Goal: Task Accomplishment & Management: Use online tool/utility

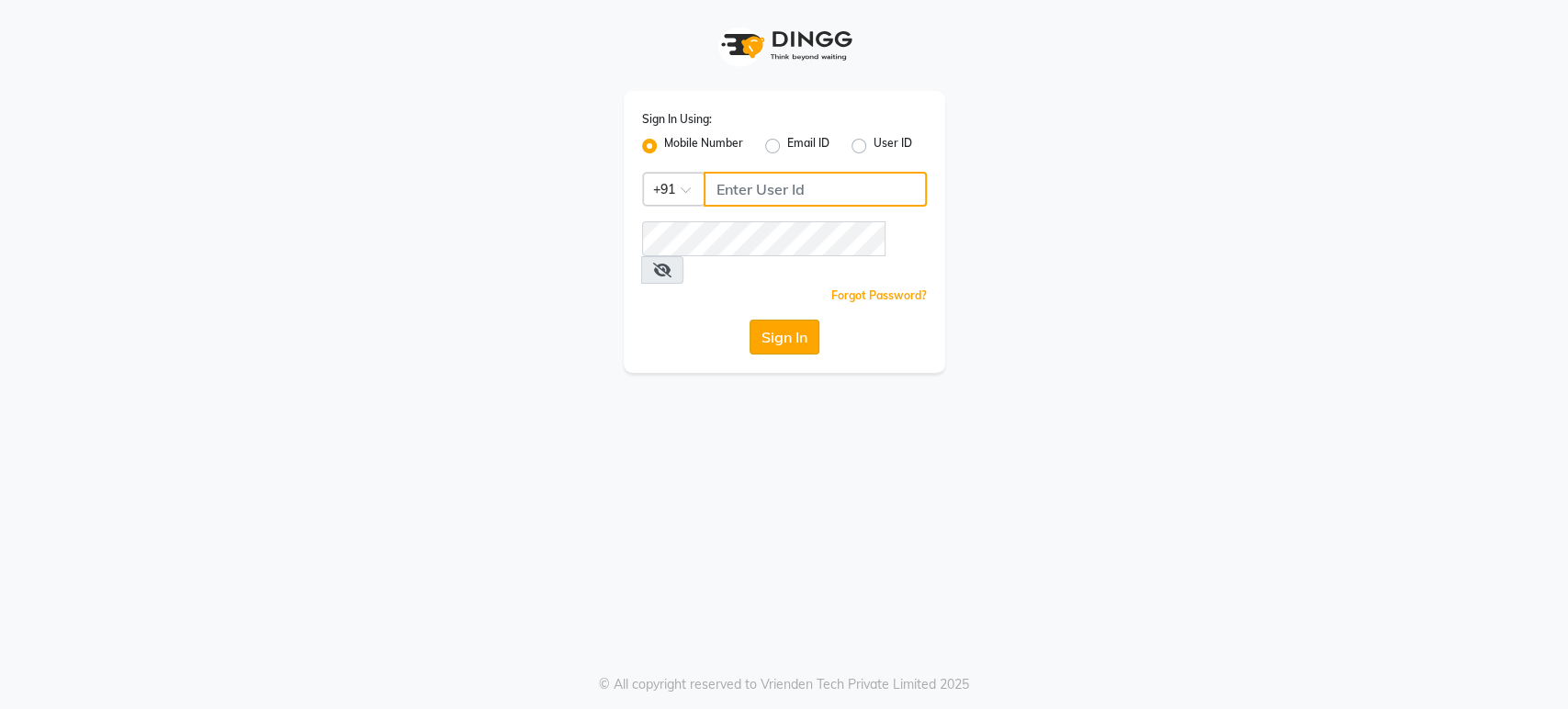
type input "6366933345"
click at [772, 320] on button "Sign In" at bounding box center [784, 337] width 70 height 35
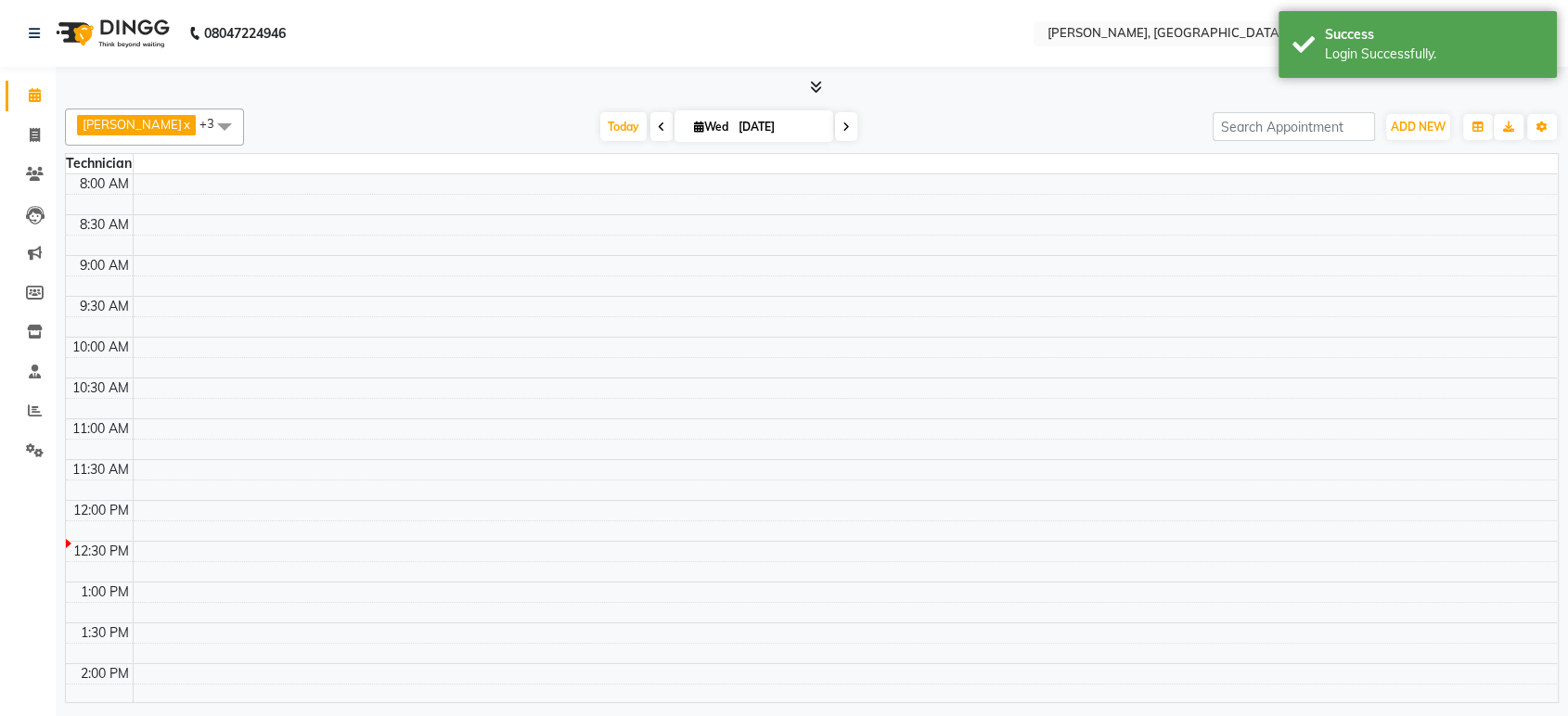
select select "en"
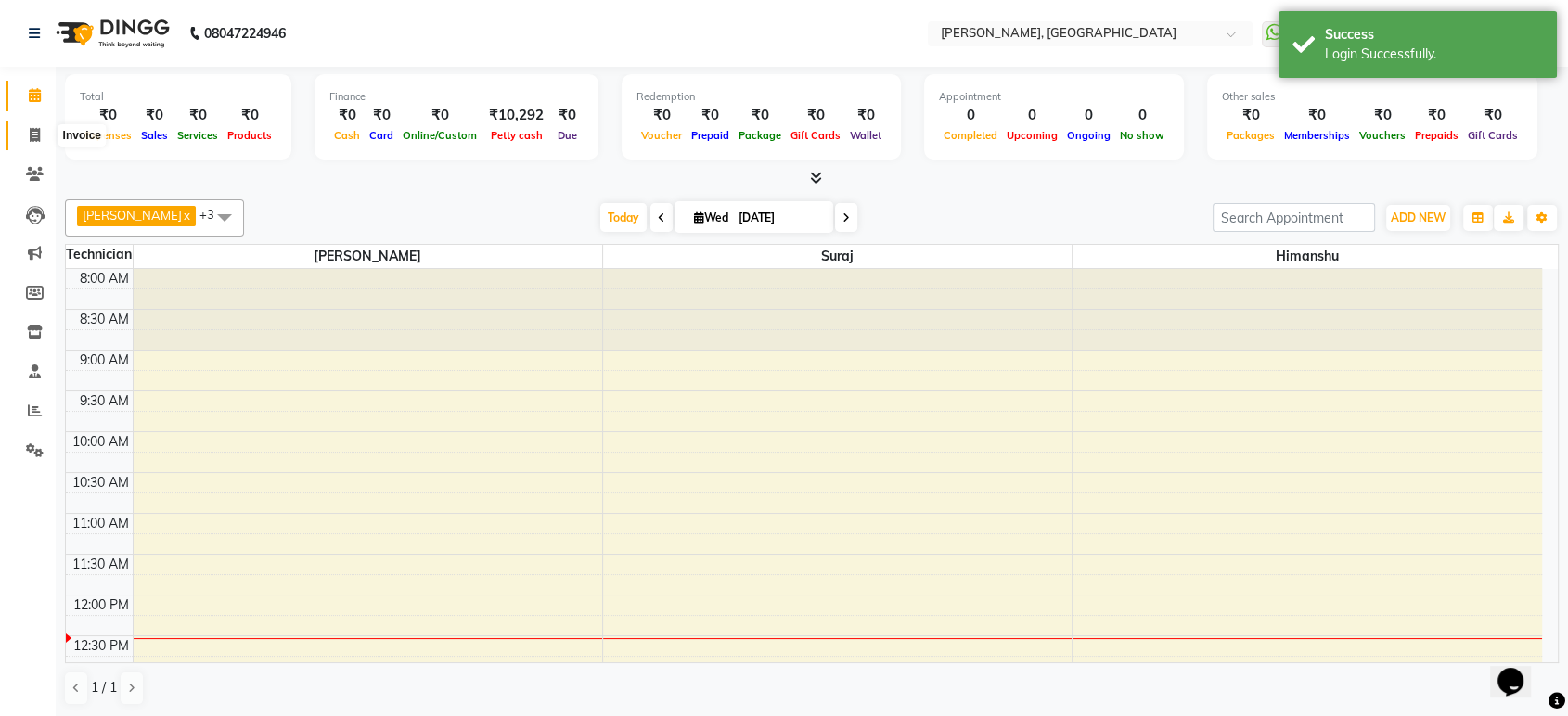
click at [28, 135] on span at bounding box center [35, 136] width 33 height 21
select select "4998"
select select "service"
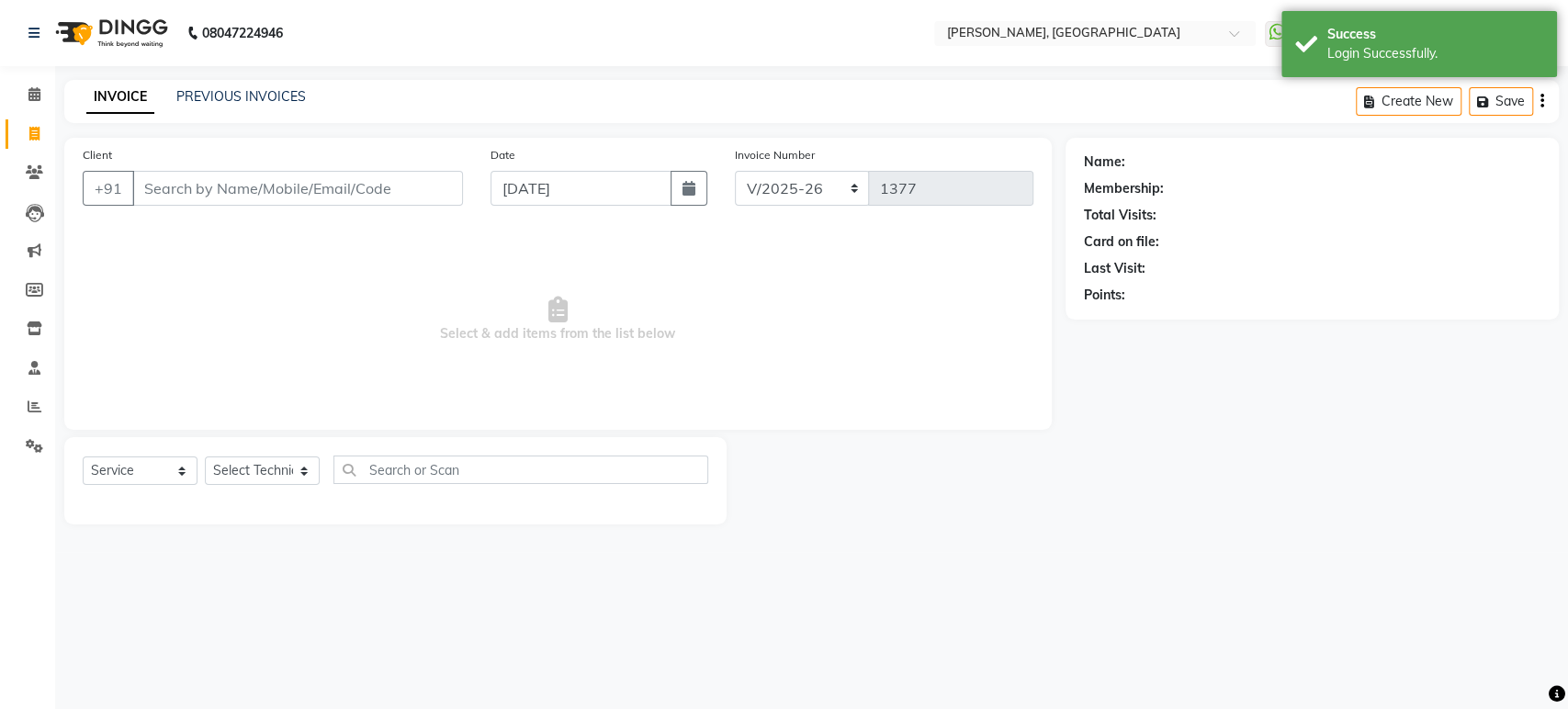
click at [198, 192] on input "Client" at bounding box center [297, 188] width 331 height 35
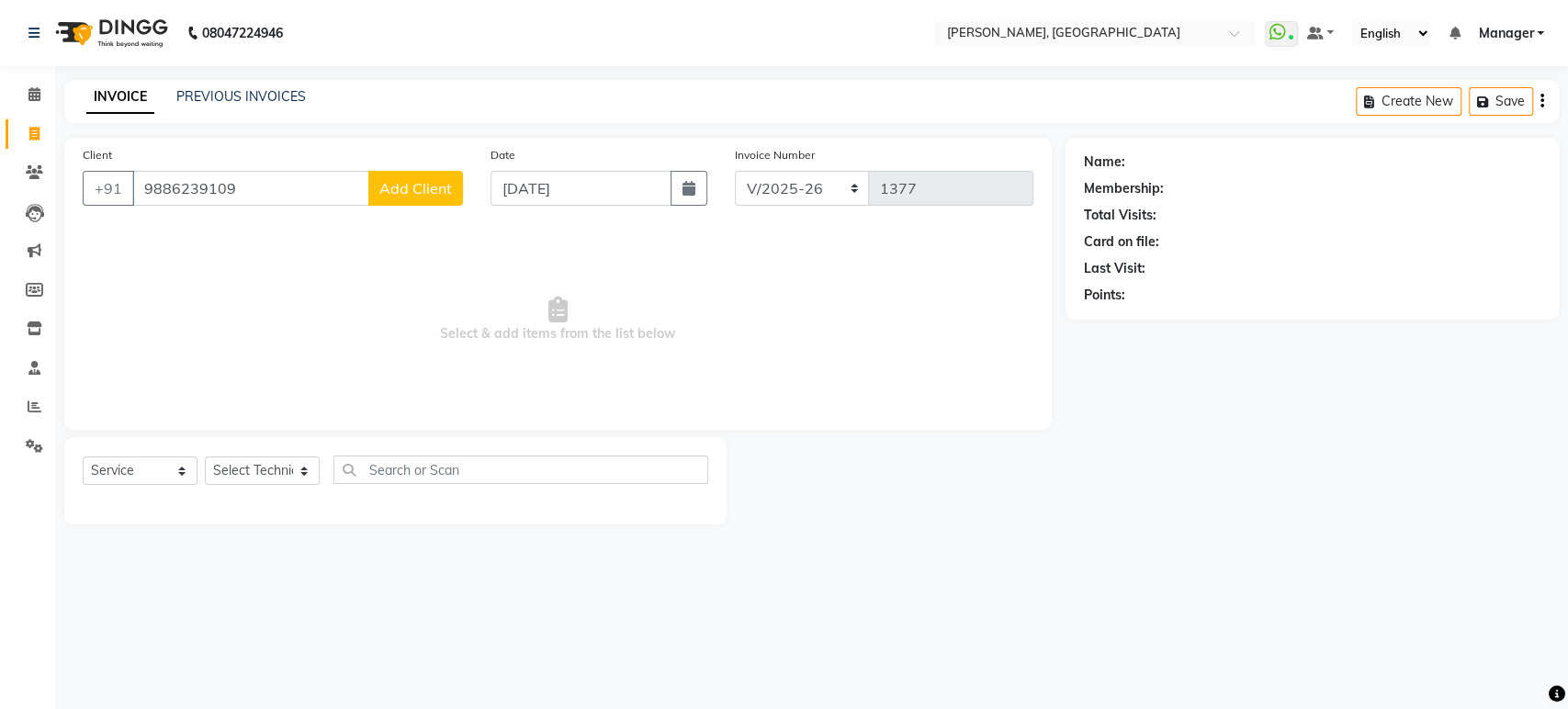
type input "9886239109"
click at [405, 189] on span "Add Client" at bounding box center [415, 188] width 72 height 18
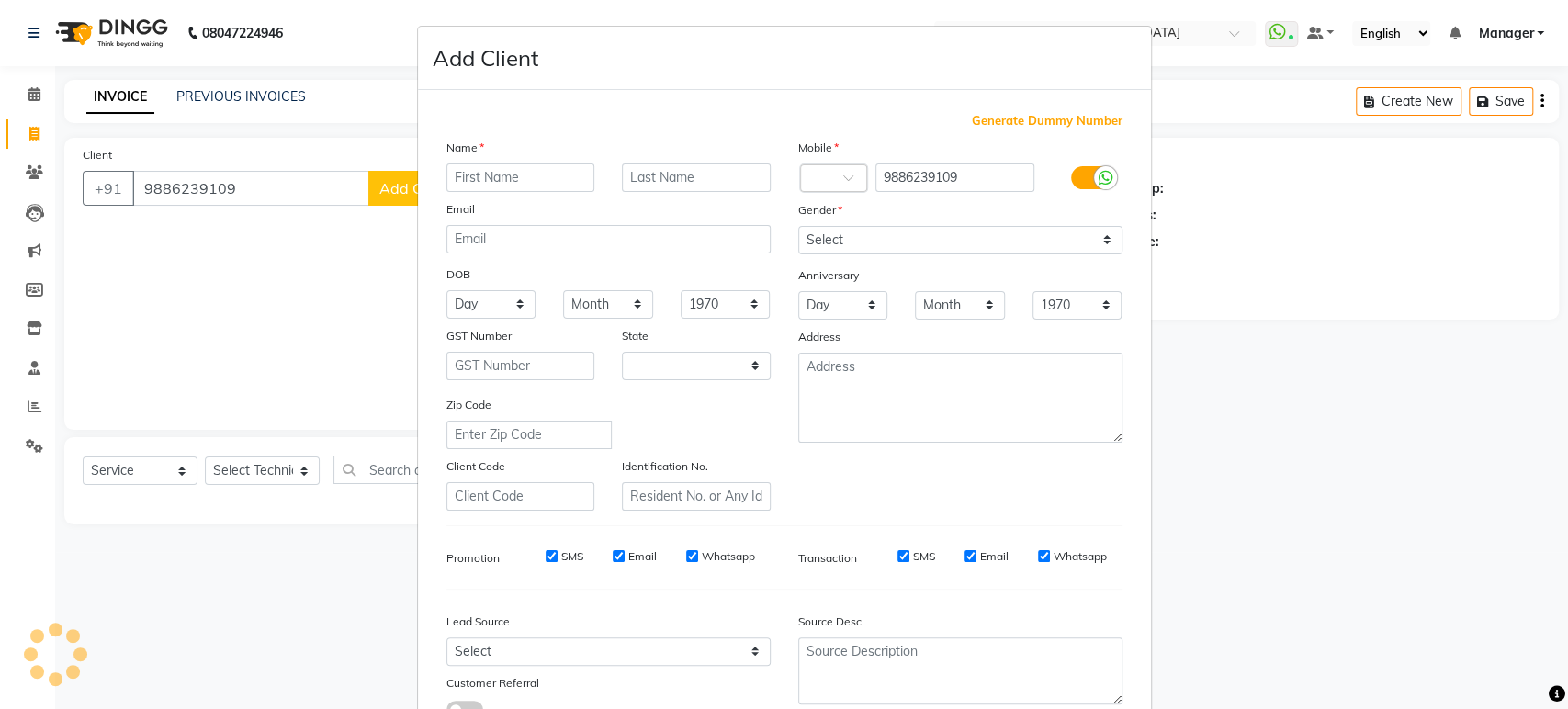
select select "21"
click at [493, 171] on input "text" at bounding box center [520, 177] width 149 height 28
type input "[PERSON_NAME]"
click at [999, 251] on select "Select [DEMOGRAPHIC_DATA] [DEMOGRAPHIC_DATA] Other Prefer Not To Say" at bounding box center [960, 240] width 324 height 28
select select "other"
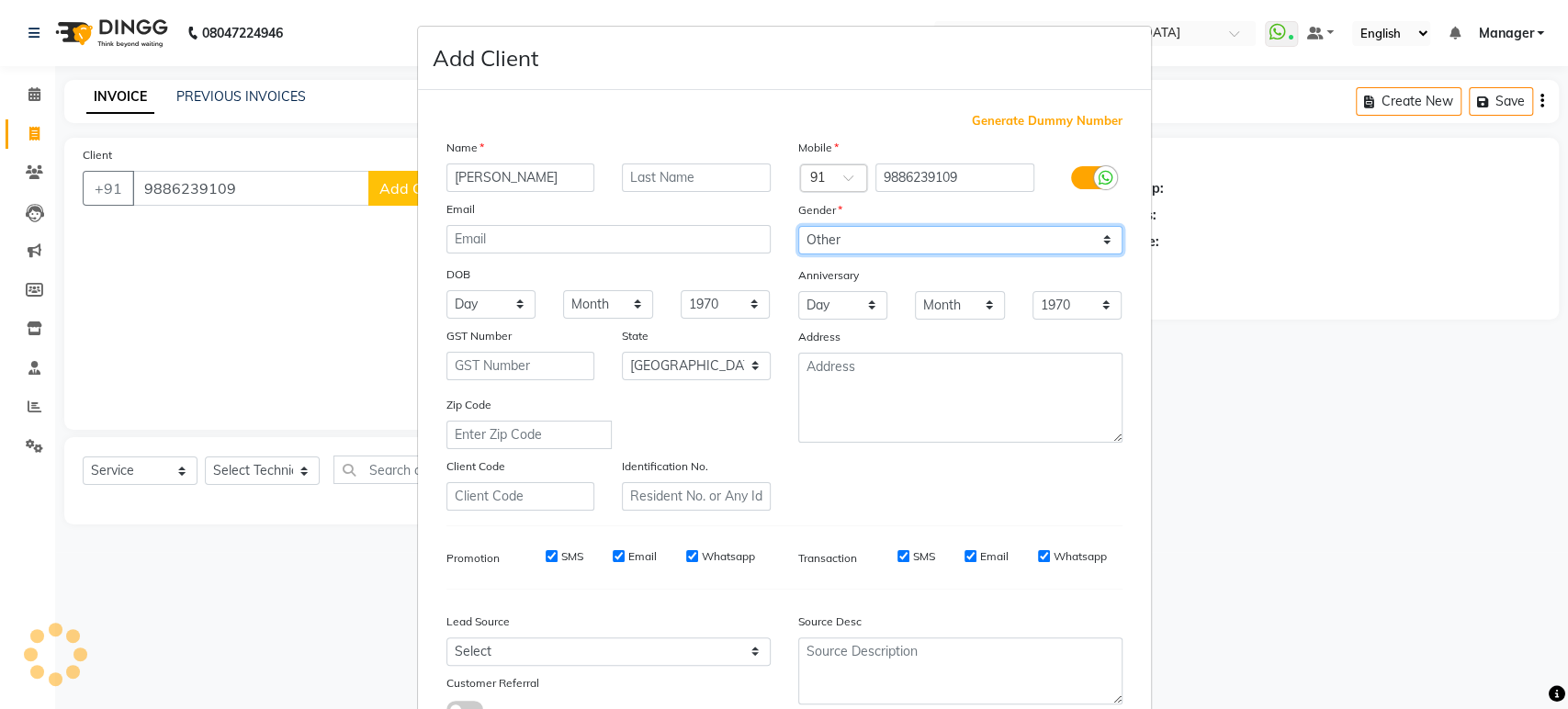
click at [799, 226] on select "Select [DEMOGRAPHIC_DATA] [DEMOGRAPHIC_DATA] Other Prefer Not To Say" at bounding box center [960, 240] width 324 height 28
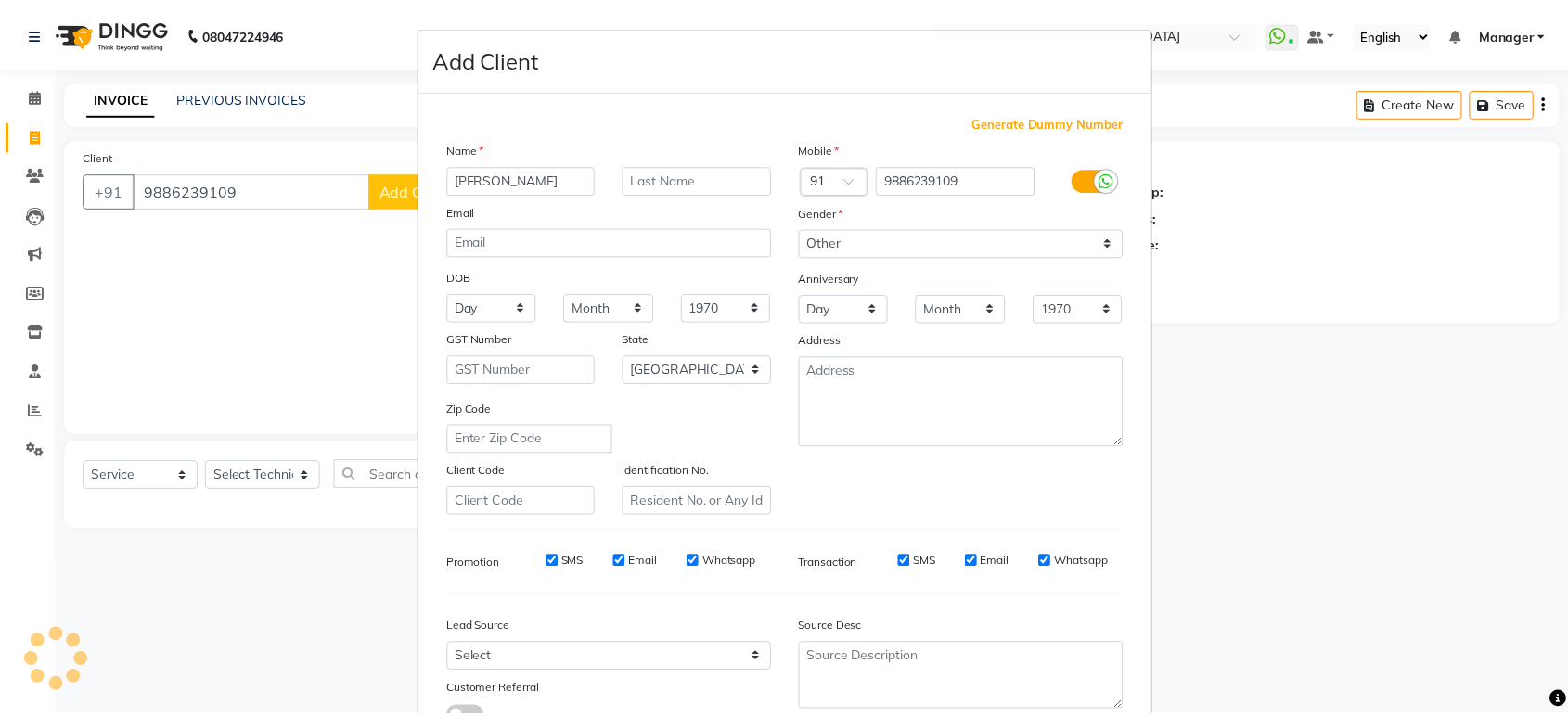
scroll to position [135, 0]
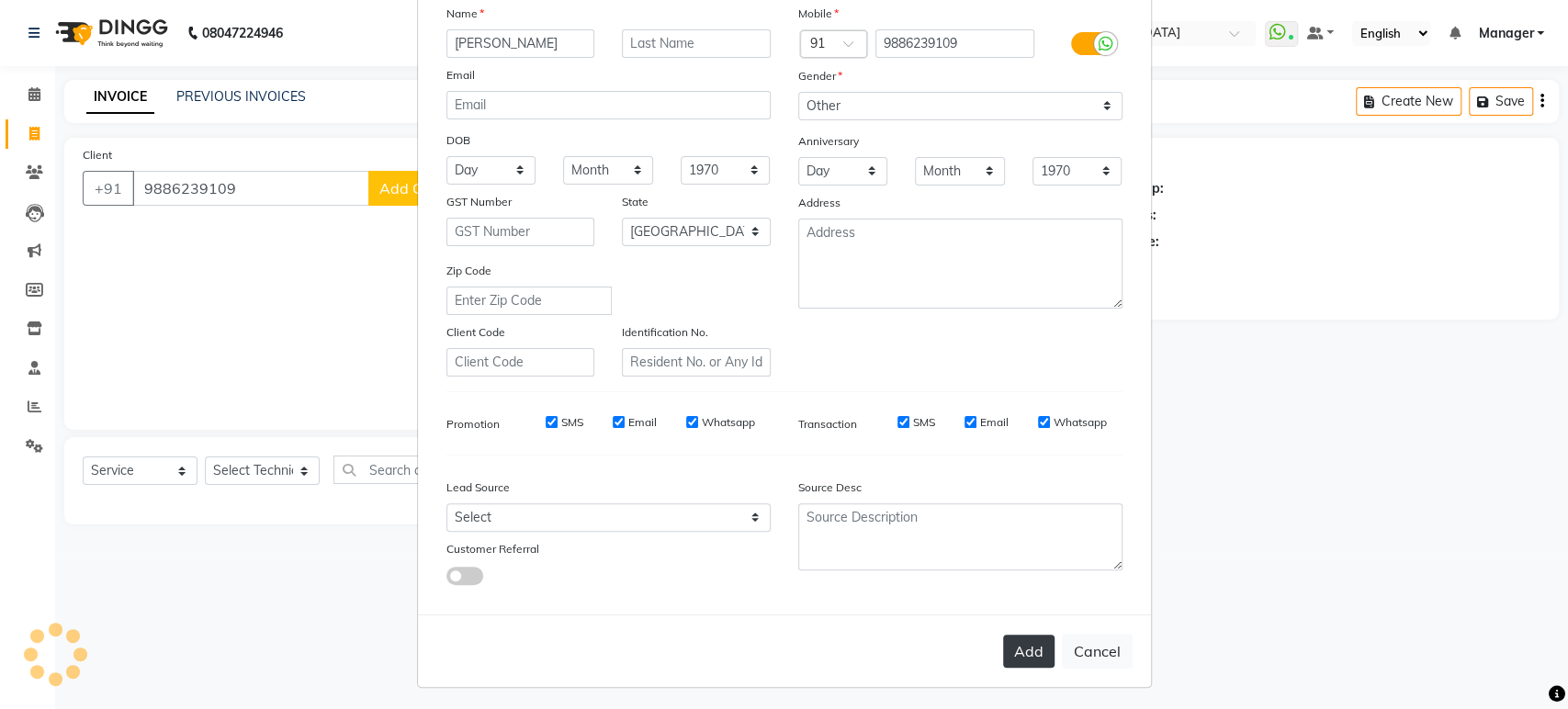
click at [1022, 649] on button "Add" at bounding box center [1029, 650] width 51 height 33
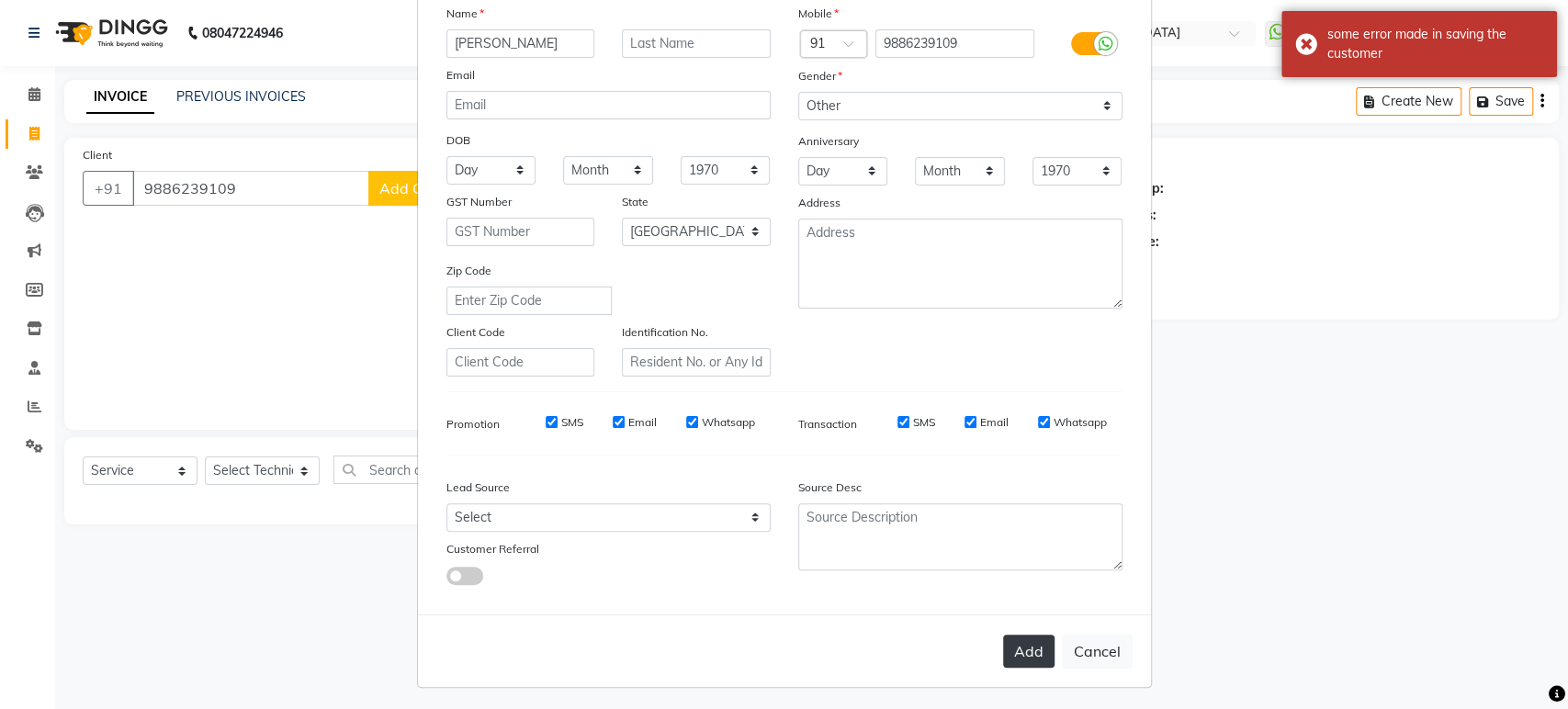
click at [1024, 658] on button "Add" at bounding box center [1029, 650] width 51 height 33
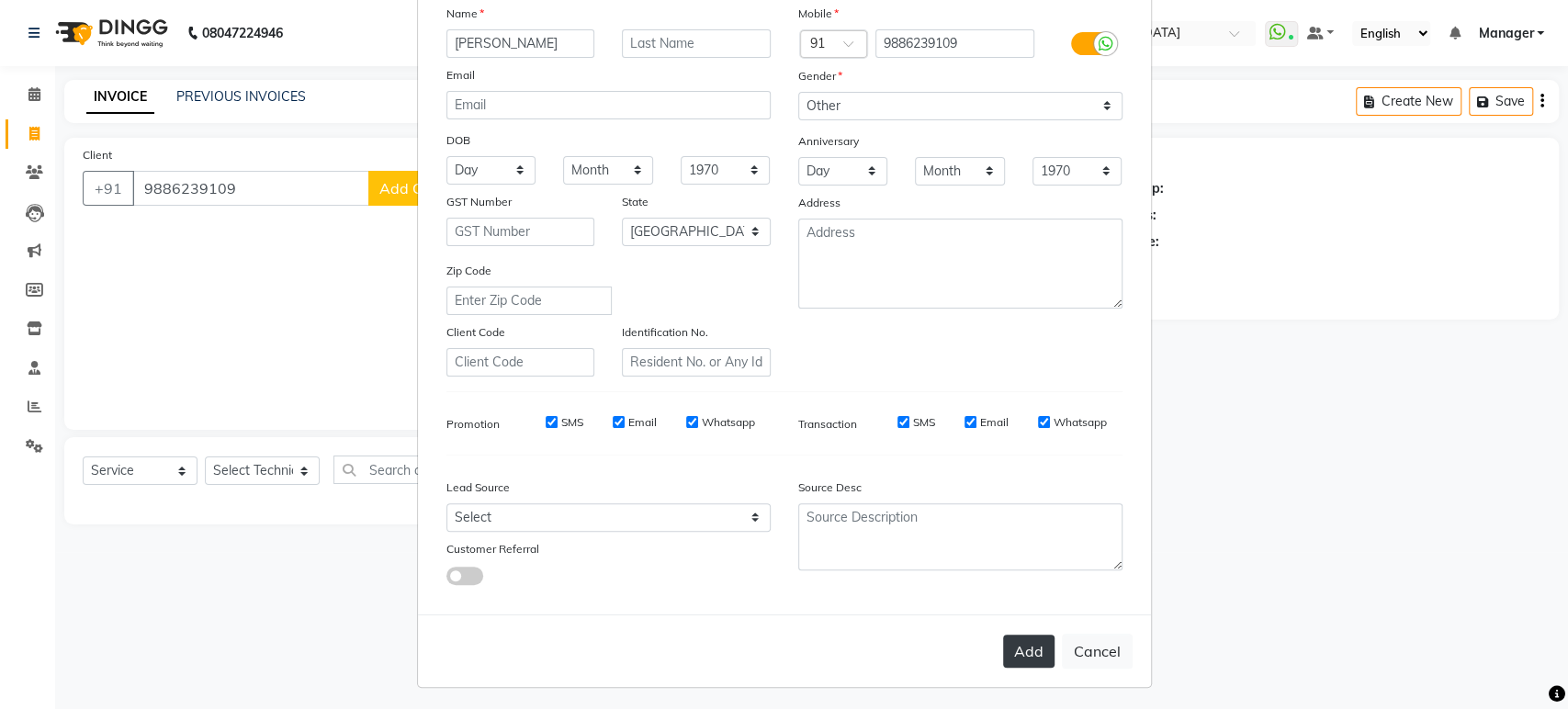
click at [1020, 651] on button "Add" at bounding box center [1029, 650] width 51 height 33
type input "98******09"
select select
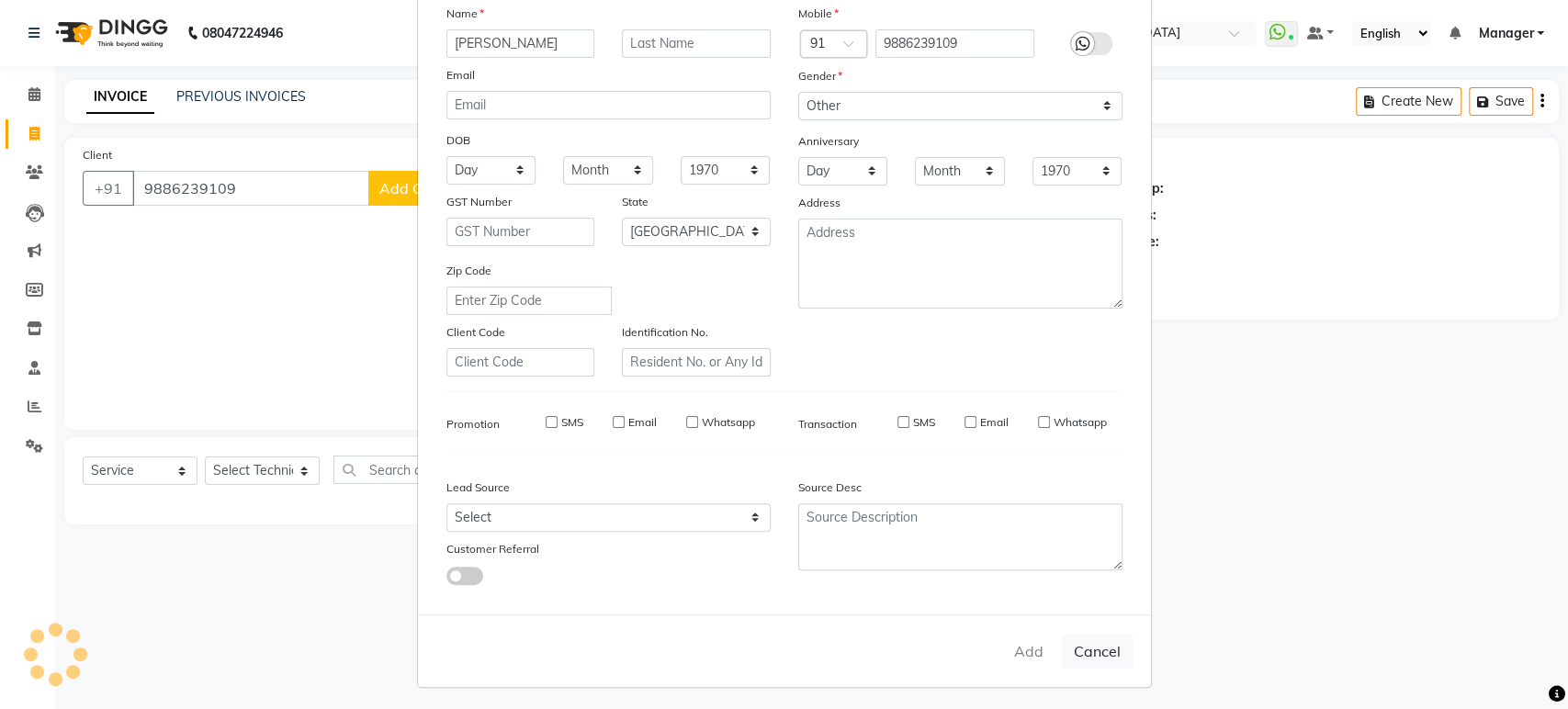
select select "null"
select select
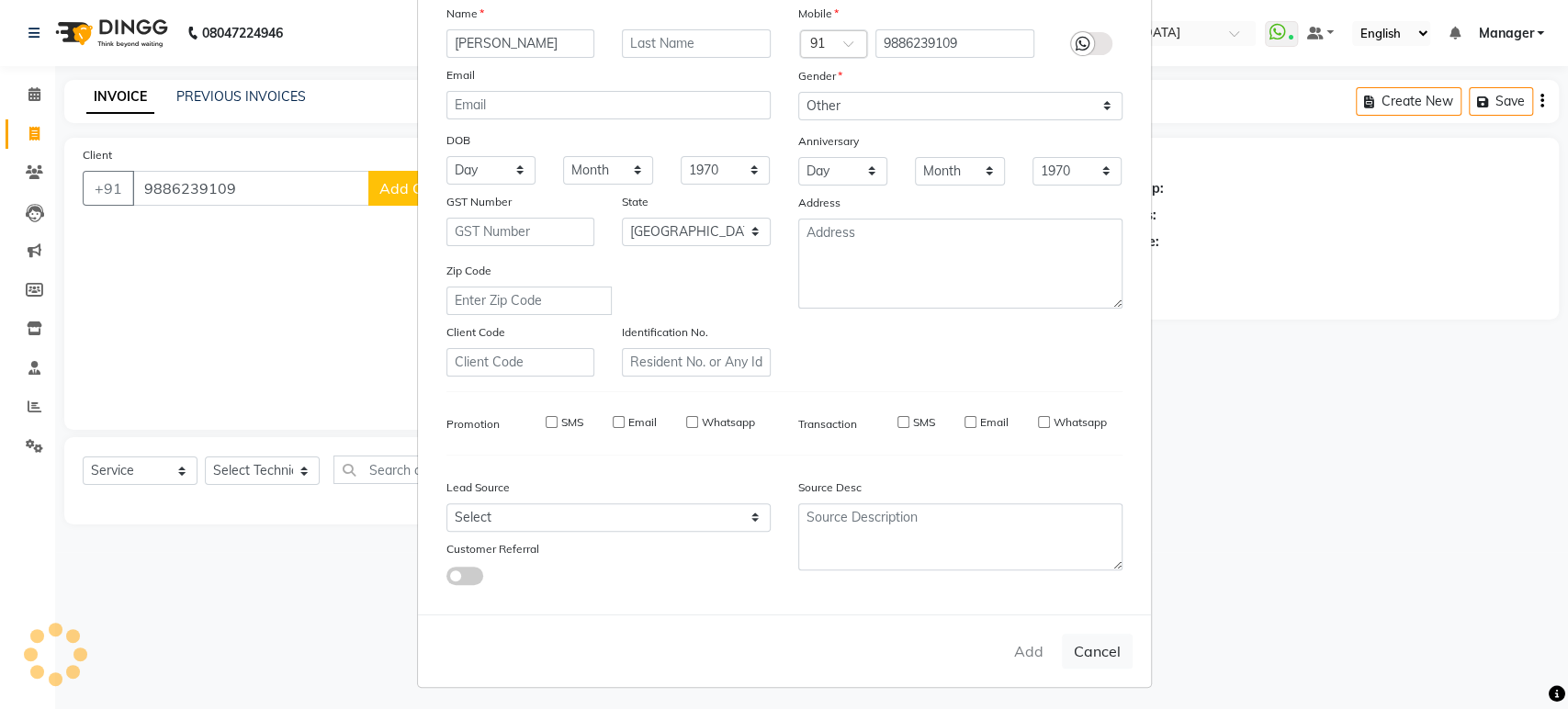
checkbox input "false"
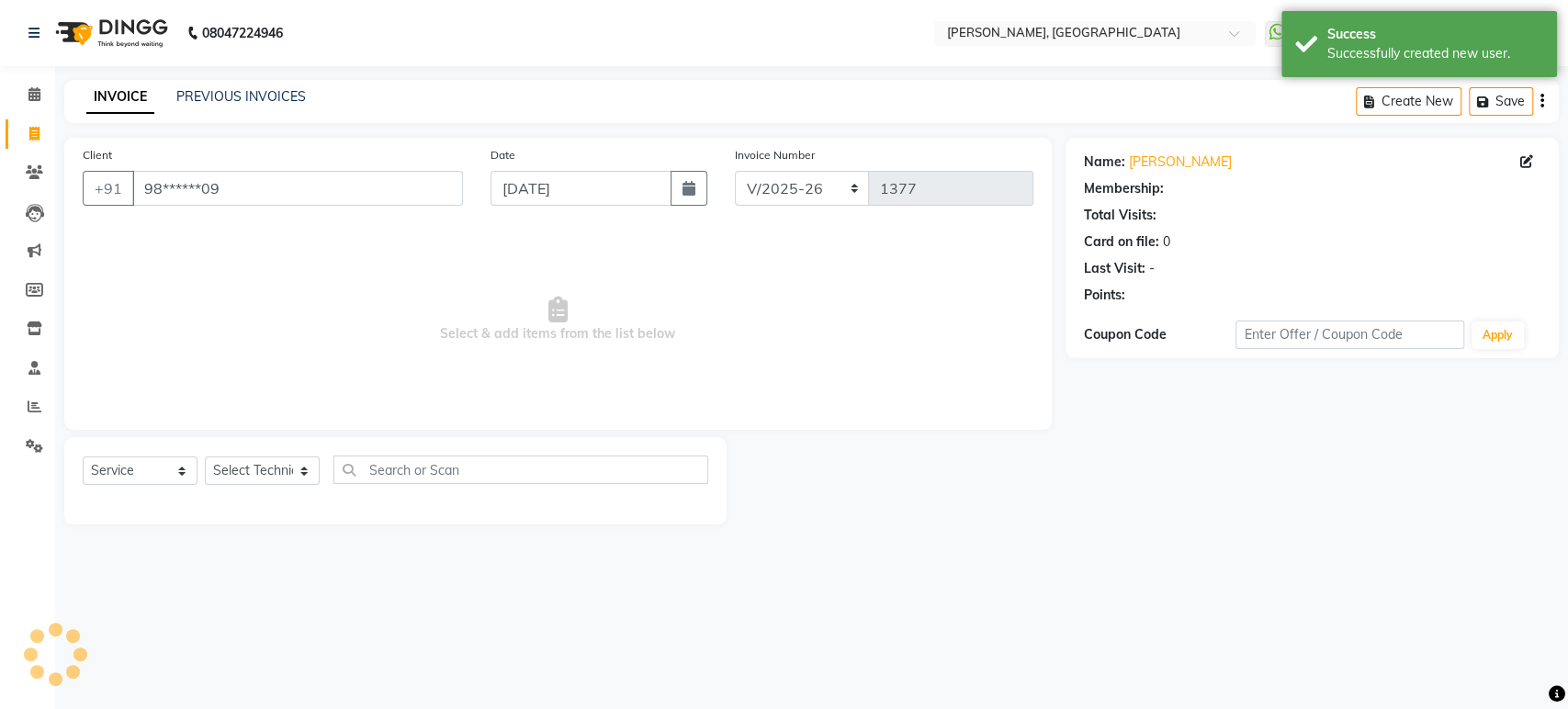
select select "1: Object"
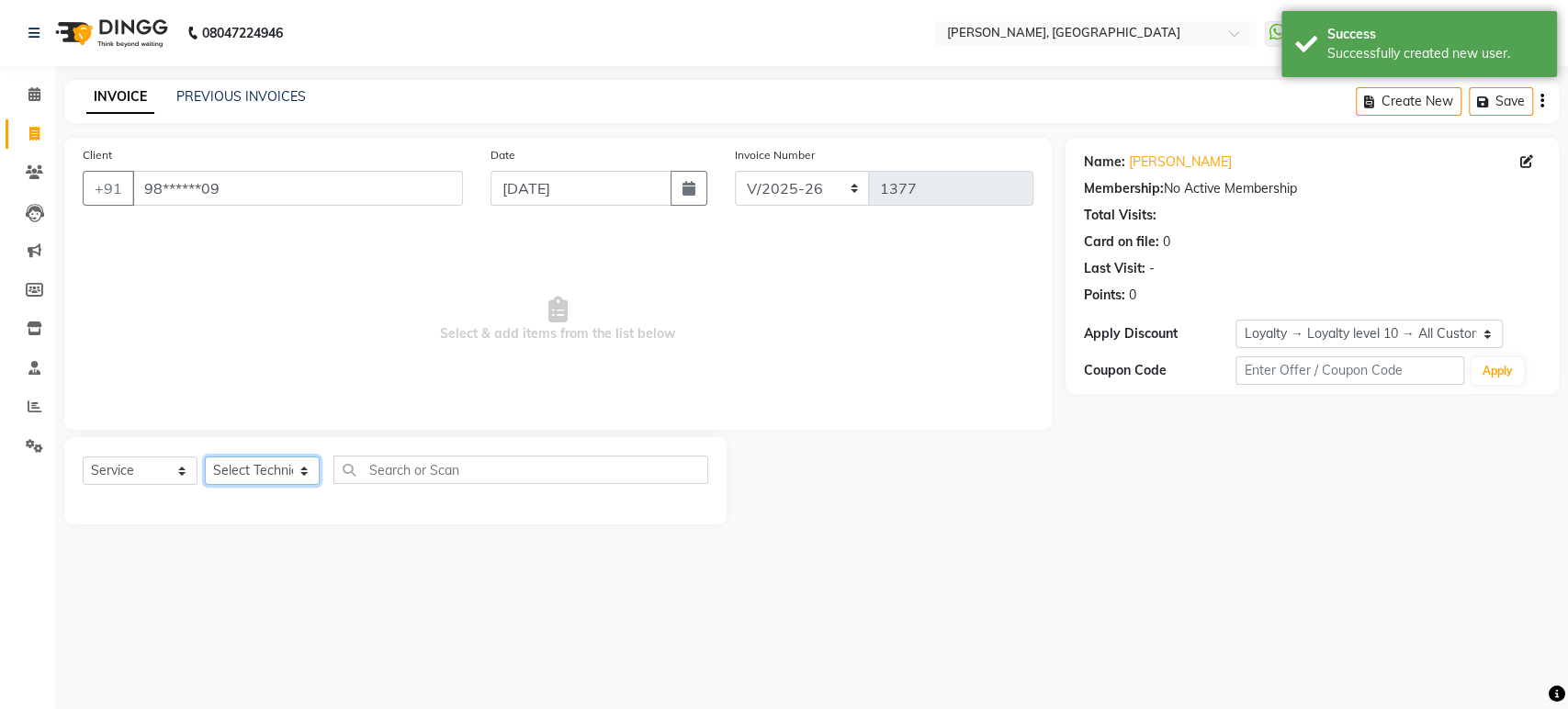
click at [292, 475] on select "Select Technician [PERSON_NAME] Manager [PERSON_NAME]" at bounding box center [262, 471] width 115 height 28
select select "31755"
click at [205, 457] on select "Select Technician [PERSON_NAME] Manager [PERSON_NAME]" at bounding box center [262, 471] width 115 height 28
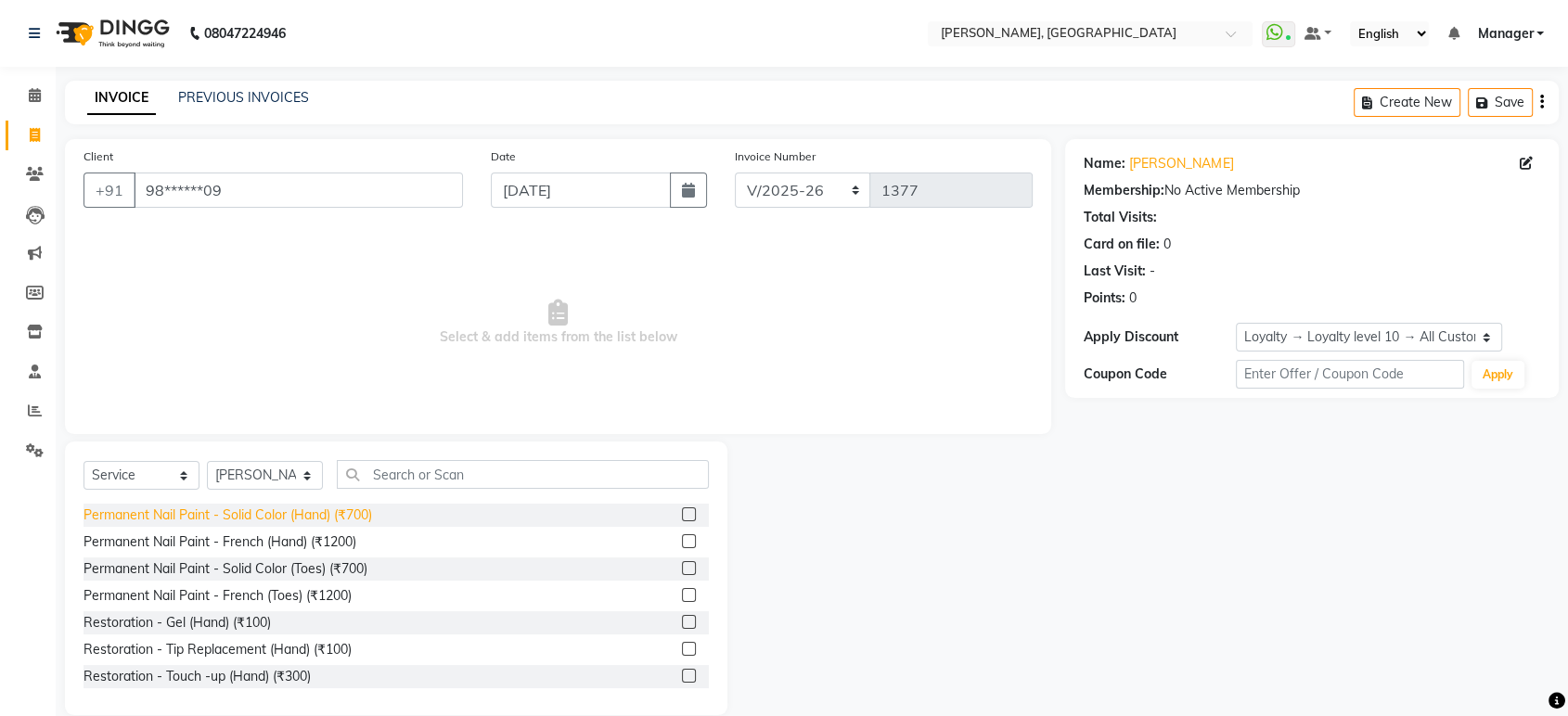
click at [359, 514] on div "Permanent Nail Paint - Solid Color (Hand) (₹700)" at bounding box center [227, 515] width 289 height 19
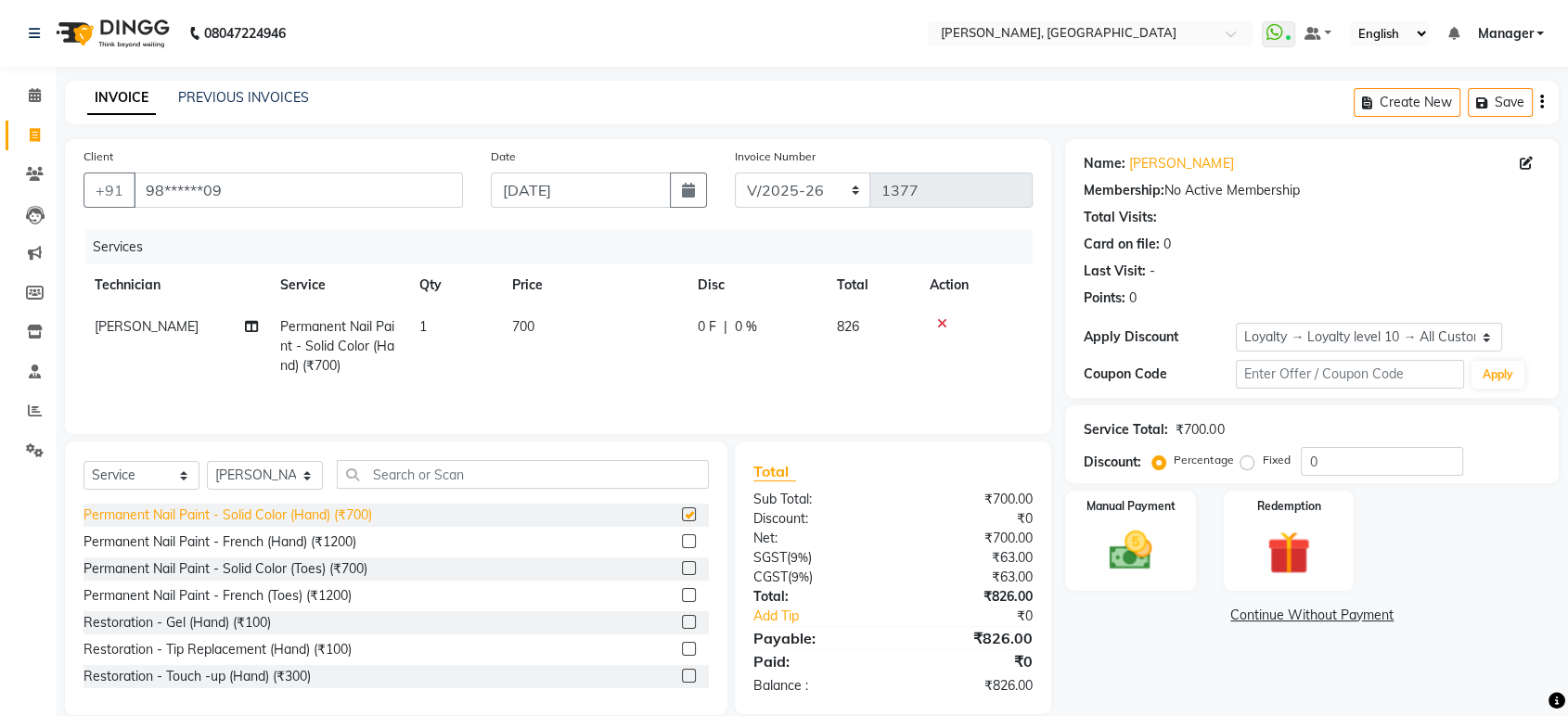
checkbox input "false"
click at [1106, 547] on img at bounding box center [1129, 550] width 72 height 52
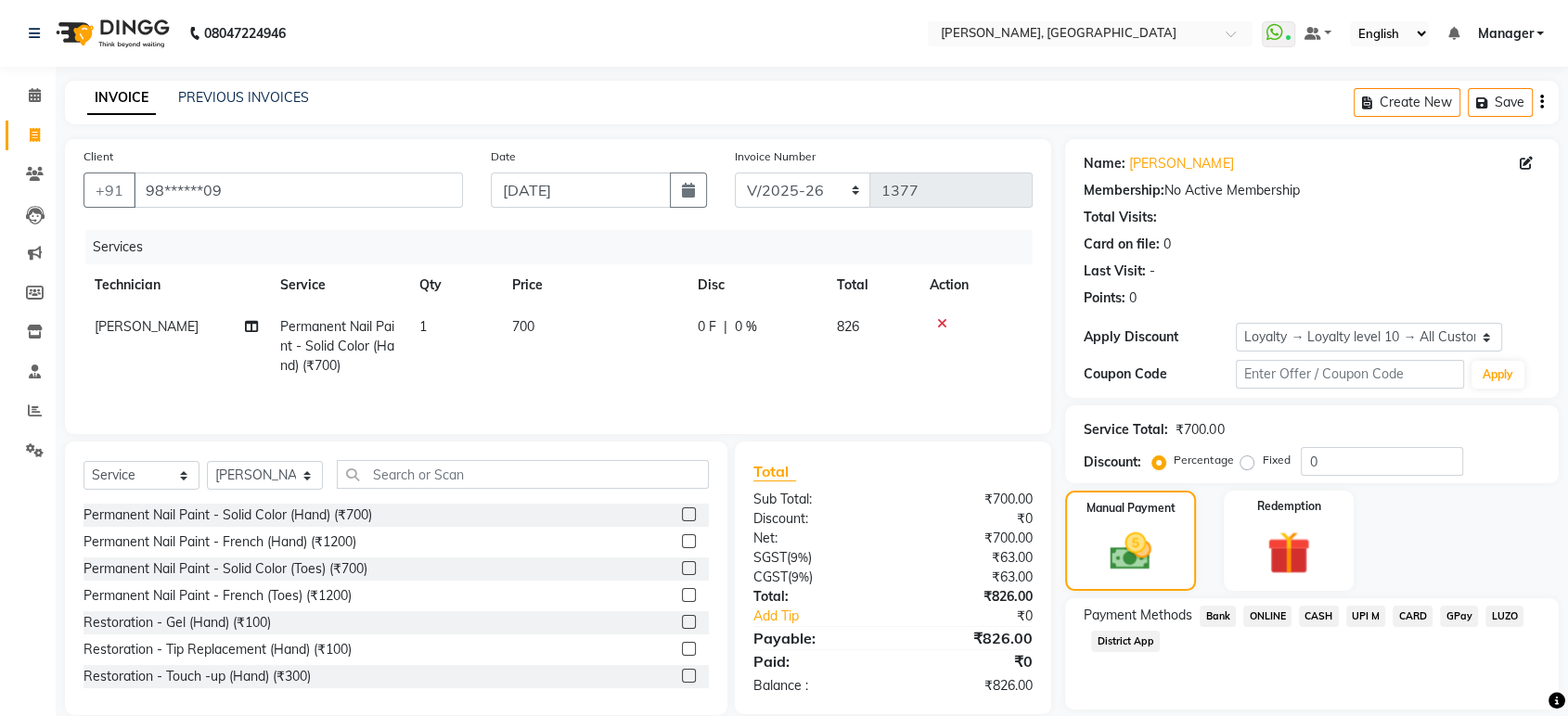
click at [1270, 613] on span "ONLINE" at bounding box center [1267, 616] width 48 height 21
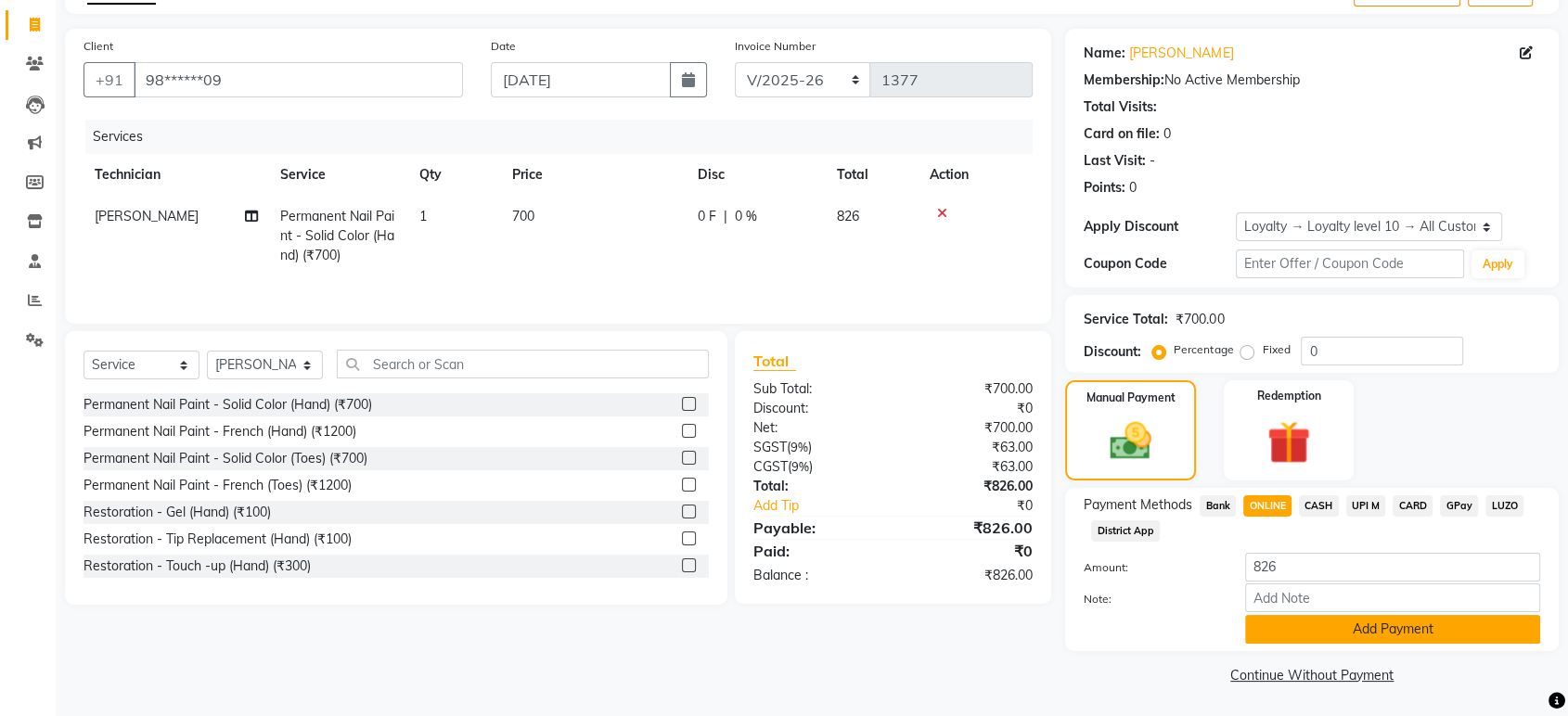
click at [1454, 630] on button "Add Payment" at bounding box center [1392, 629] width 295 height 29
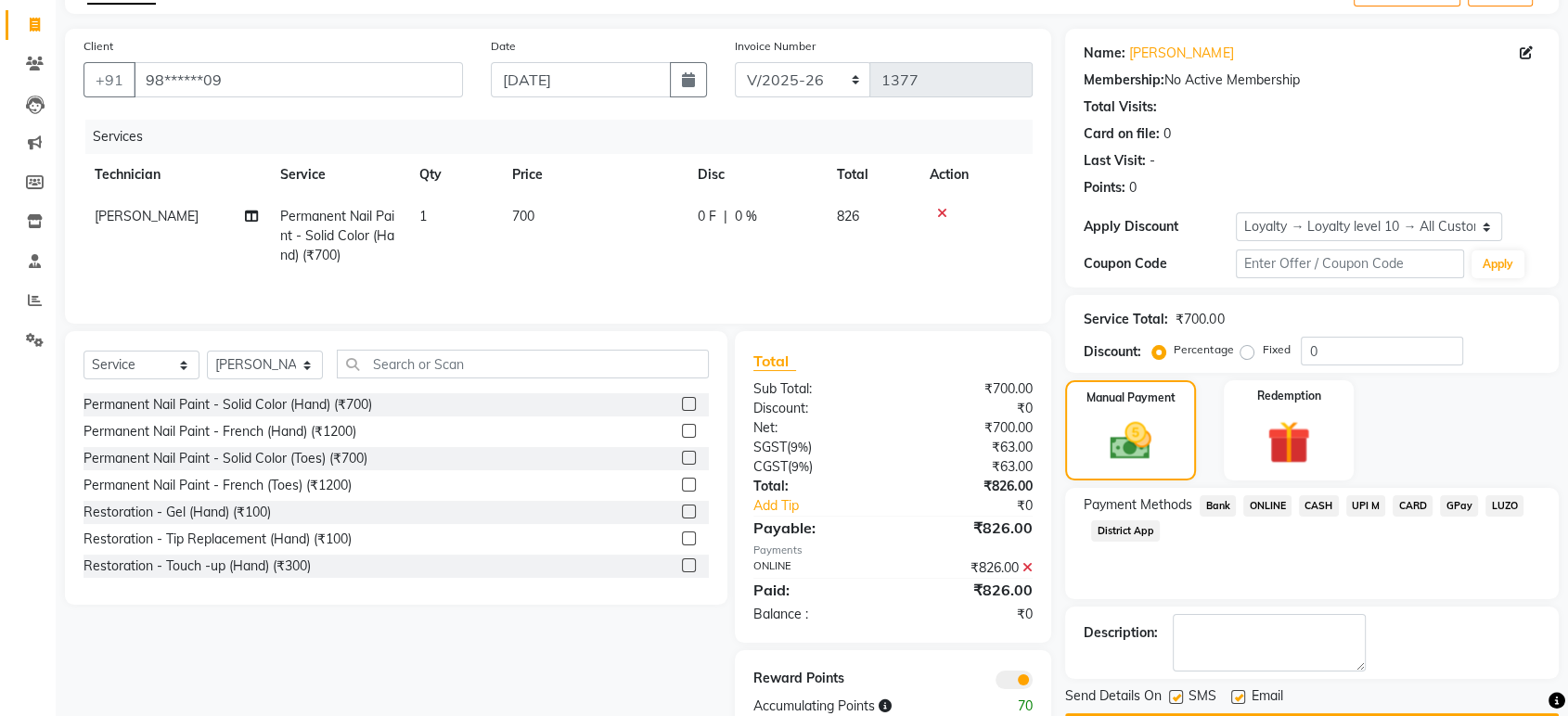
scroll to position [162, 0]
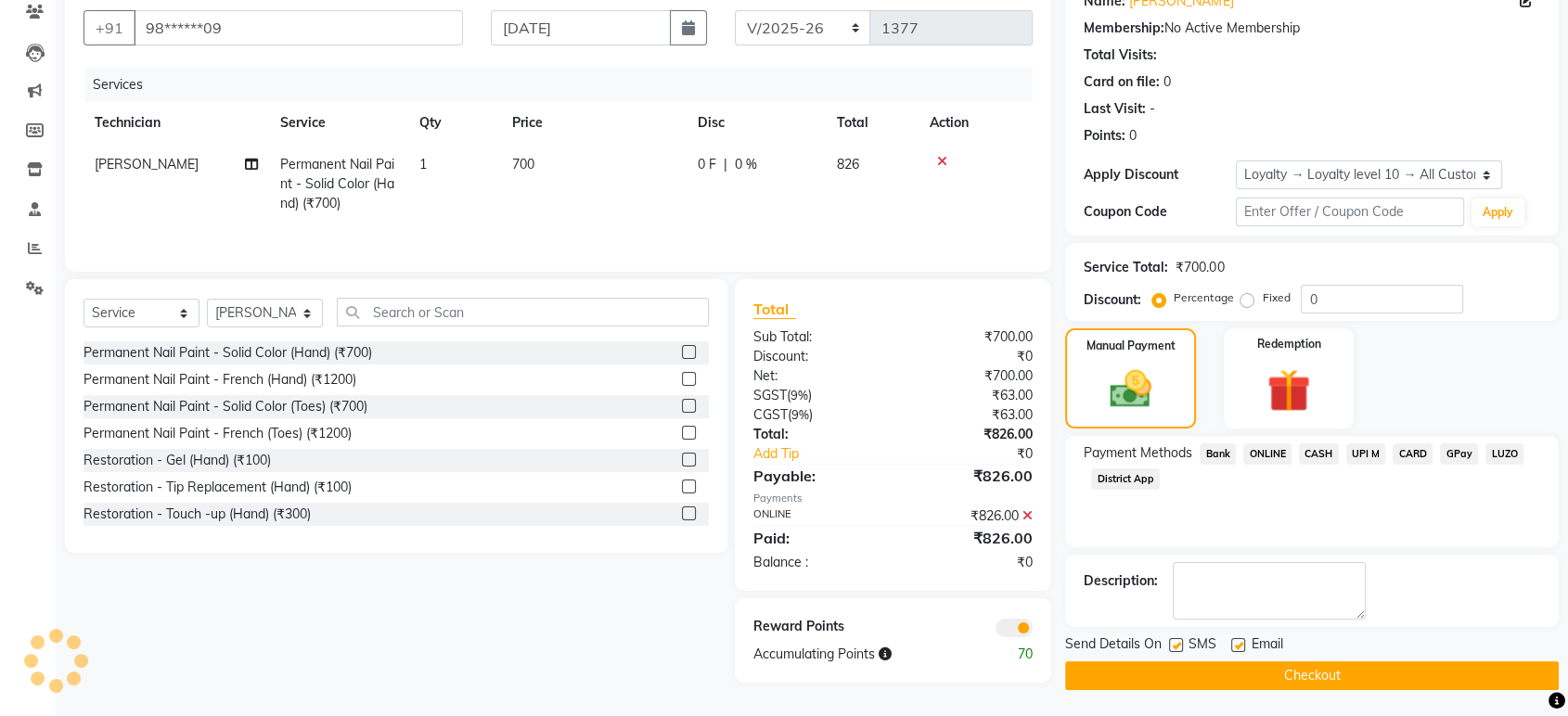
click at [1350, 667] on button "Checkout" at bounding box center [1311, 676] width 494 height 29
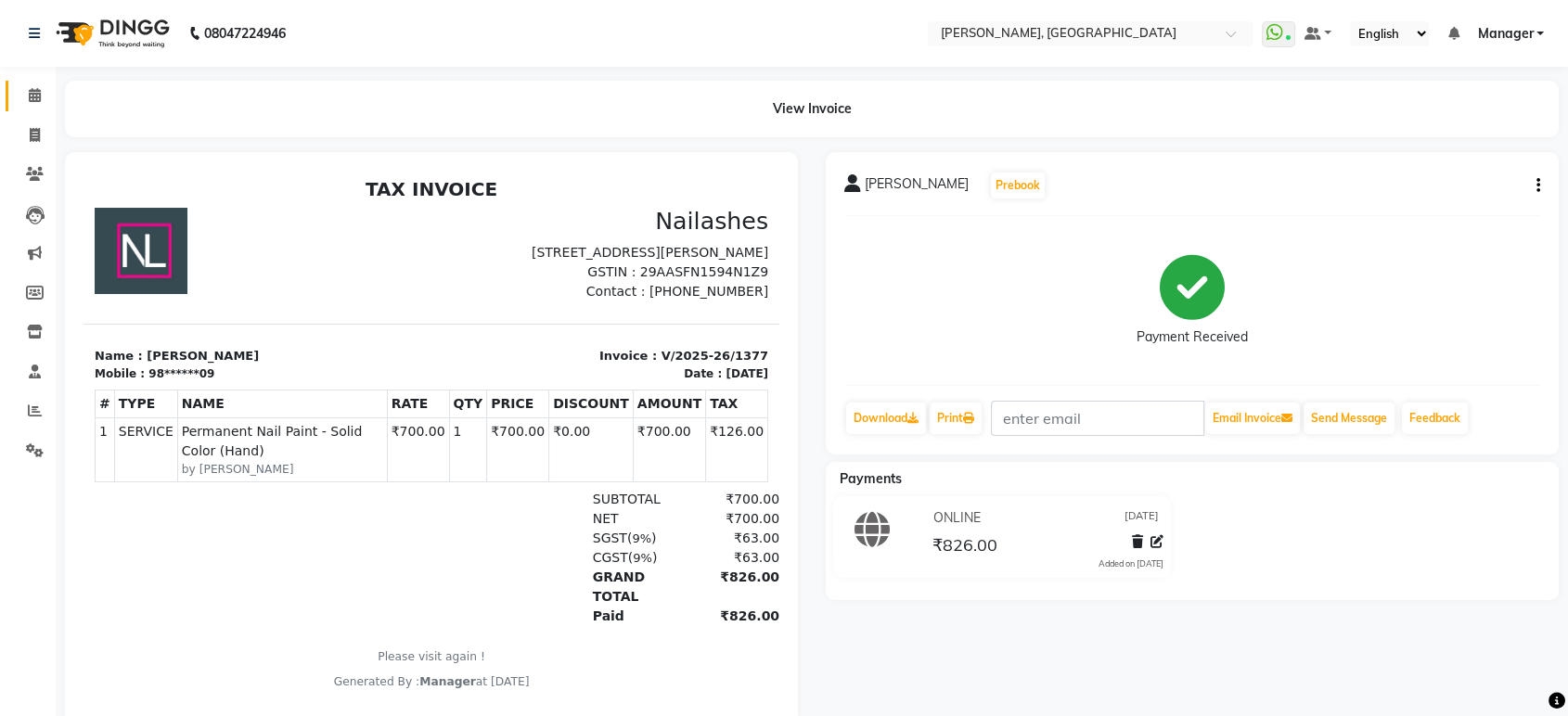
click at [21, 82] on link "Calendar" at bounding box center [28, 96] width 44 height 31
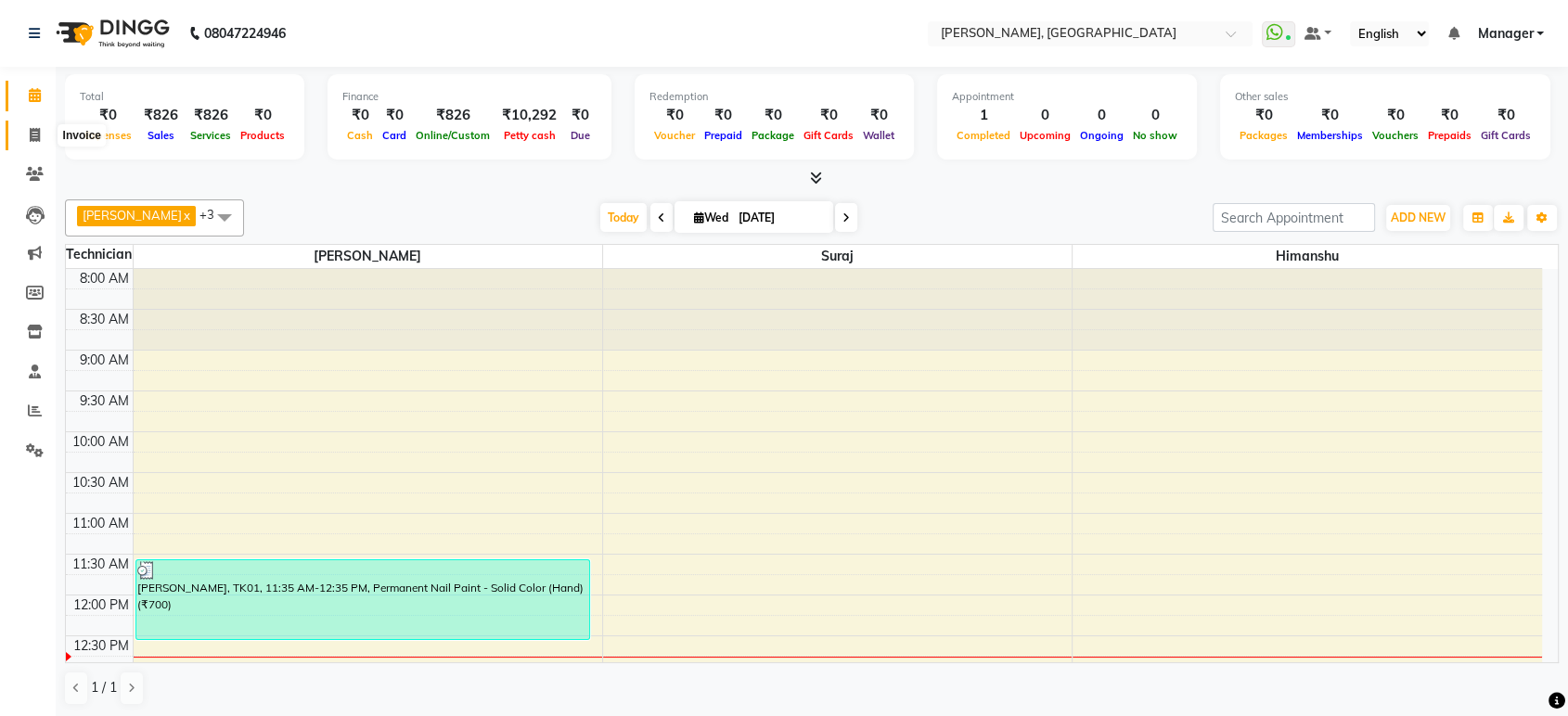
click at [23, 129] on span at bounding box center [35, 136] width 33 height 21
select select "4998"
select select "service"
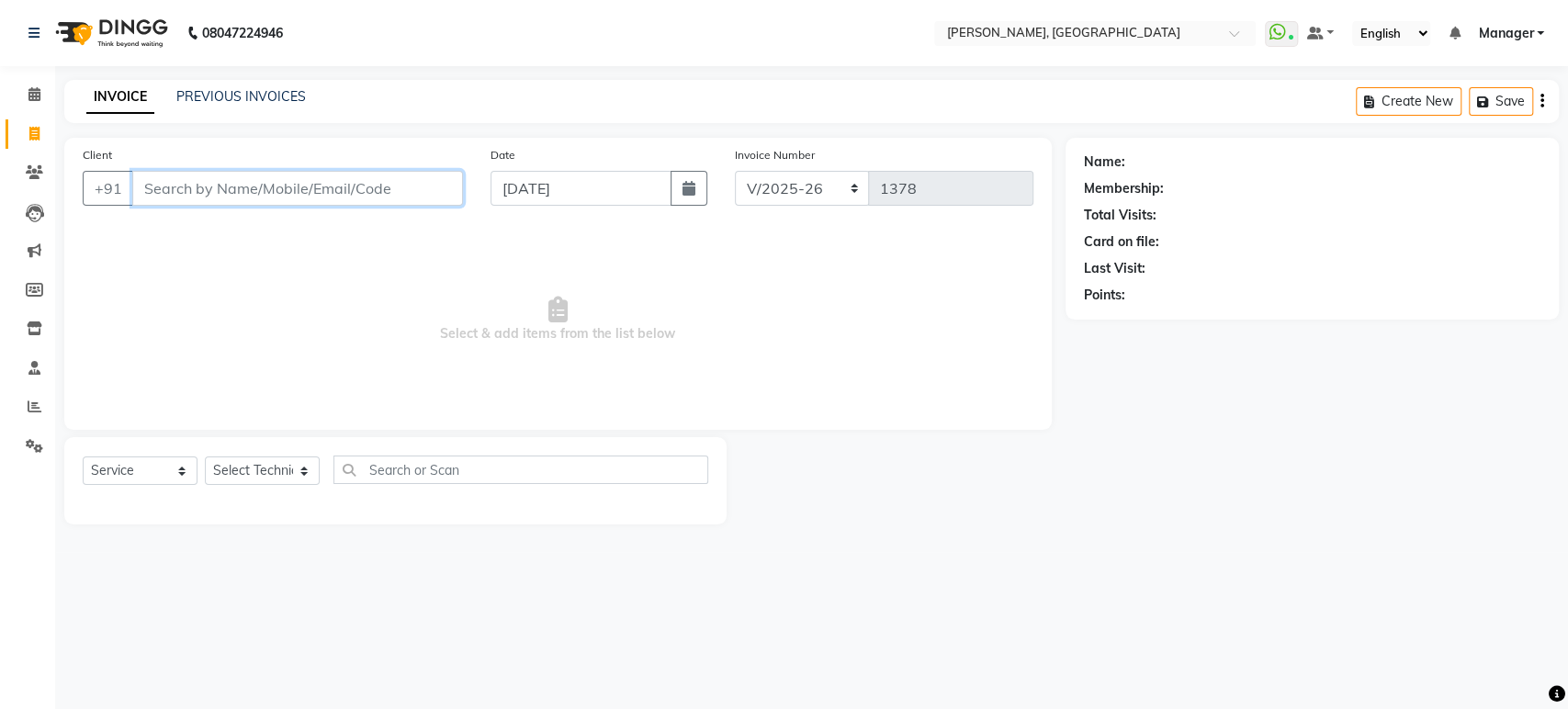
click at [167, 196] on input "Client" at bounding box center [297, 188] width 331 height 35
type input "7"
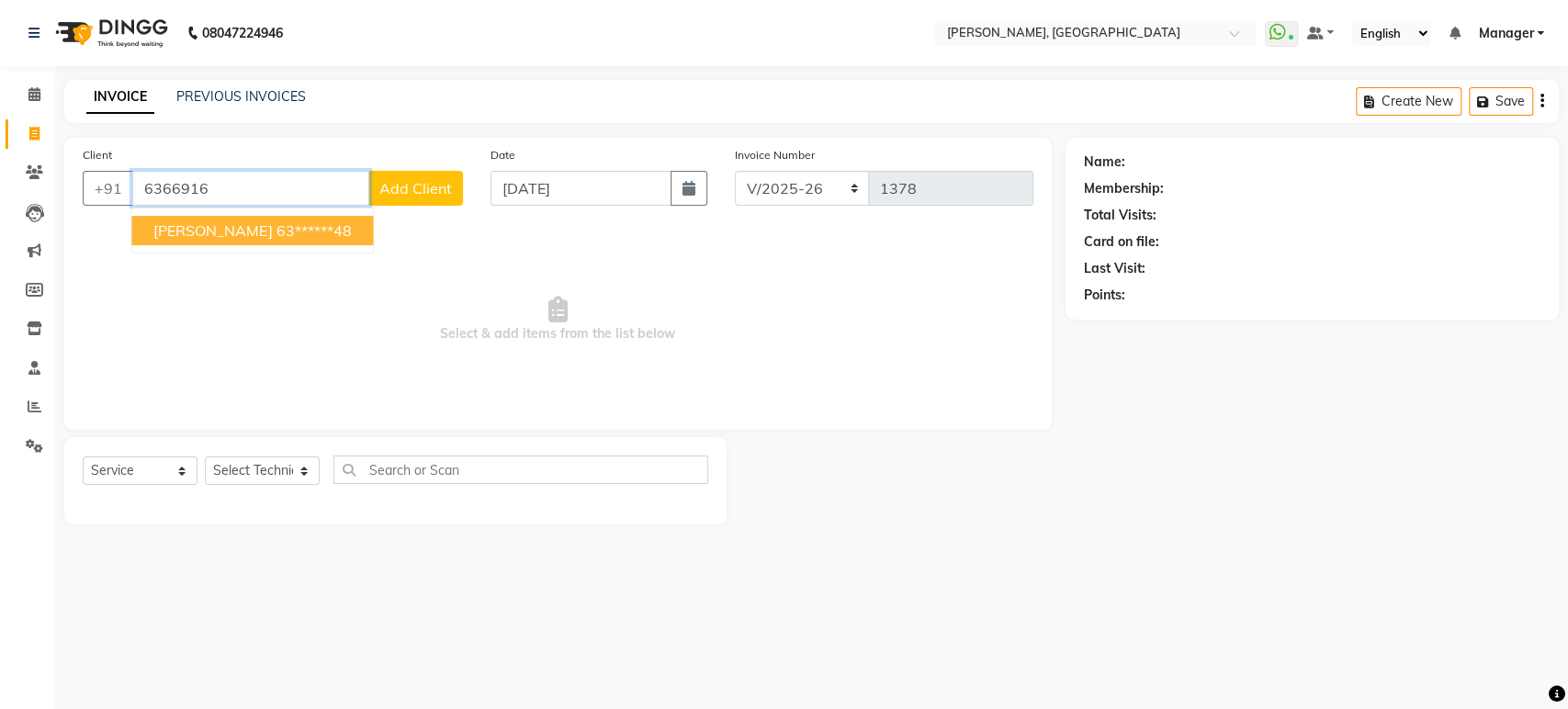
click at [179, 232] on span "[PERSON_NAME]" at bounding box center [213, 230] width 119 height 18
type input "63******48"
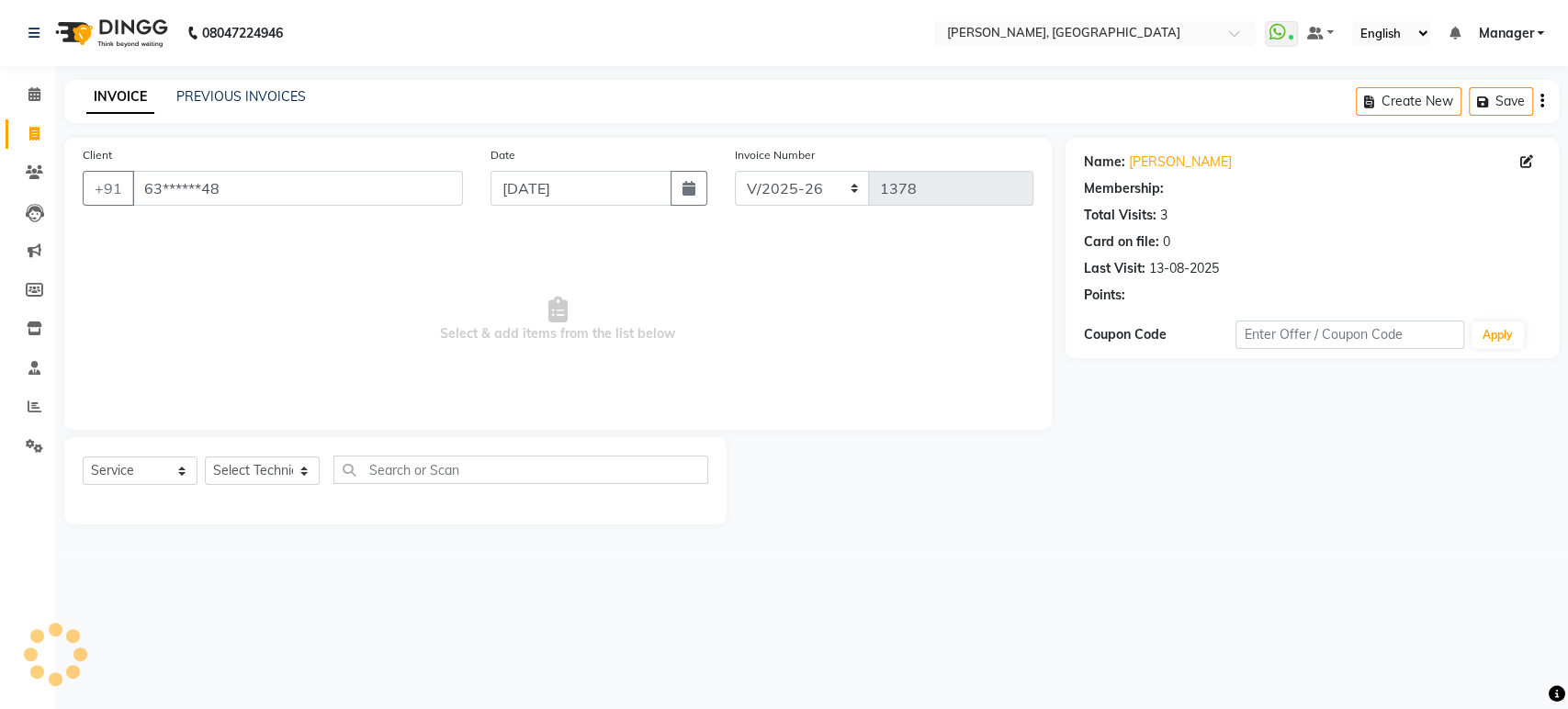
select select "1: Object"
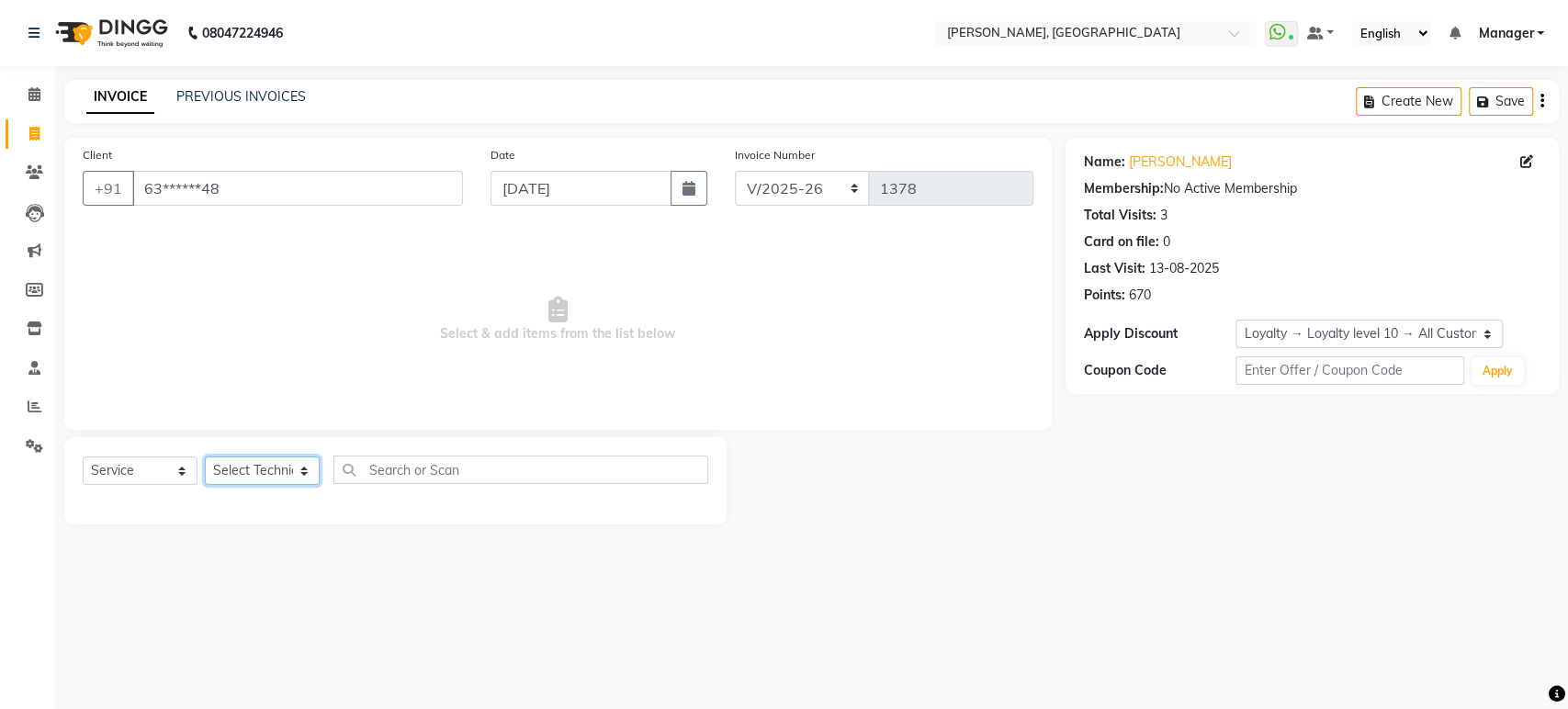
click at [250, 476] on select "Select Technician [PERSON_NAME] Manager [PERSON_NAME]" at bounding box center [262, 471] width 115 height 28
click at [205, 457] on select "Select Technician [PERSON_NAME] Manager [PERSON_NAME]" at bounding box center [262, 471] width 115 height 28
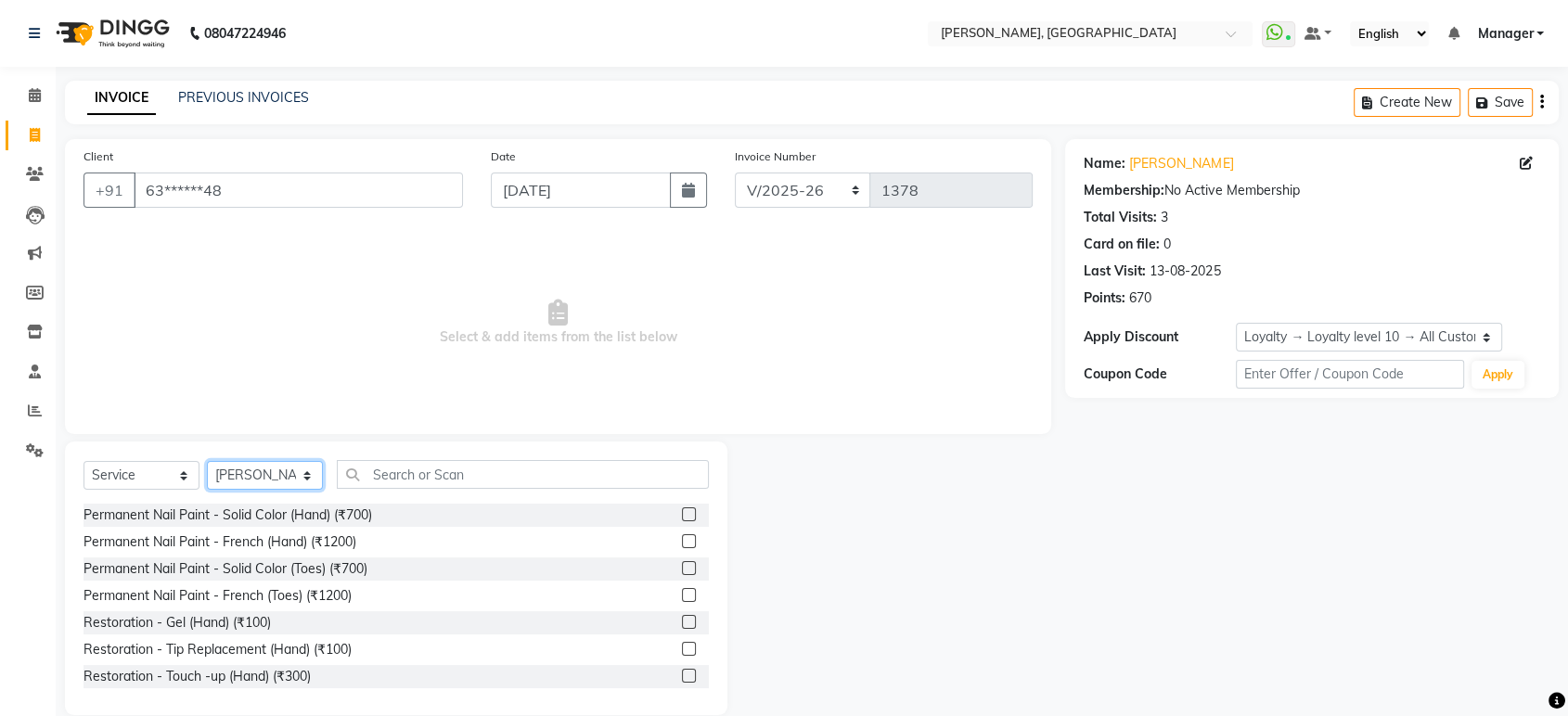
click at [271, 473] on select "Select Technician [PERSON_NAME] Manager [PERSON_NAME]" at bounding box center [265, 475] width 116 height 29
select select "77879"
click at [207, 461] on select "Select Technician [PERSON_NAME] Manager [PERSON_NAME]" at bounding box center [265, 475] width 116 height 29
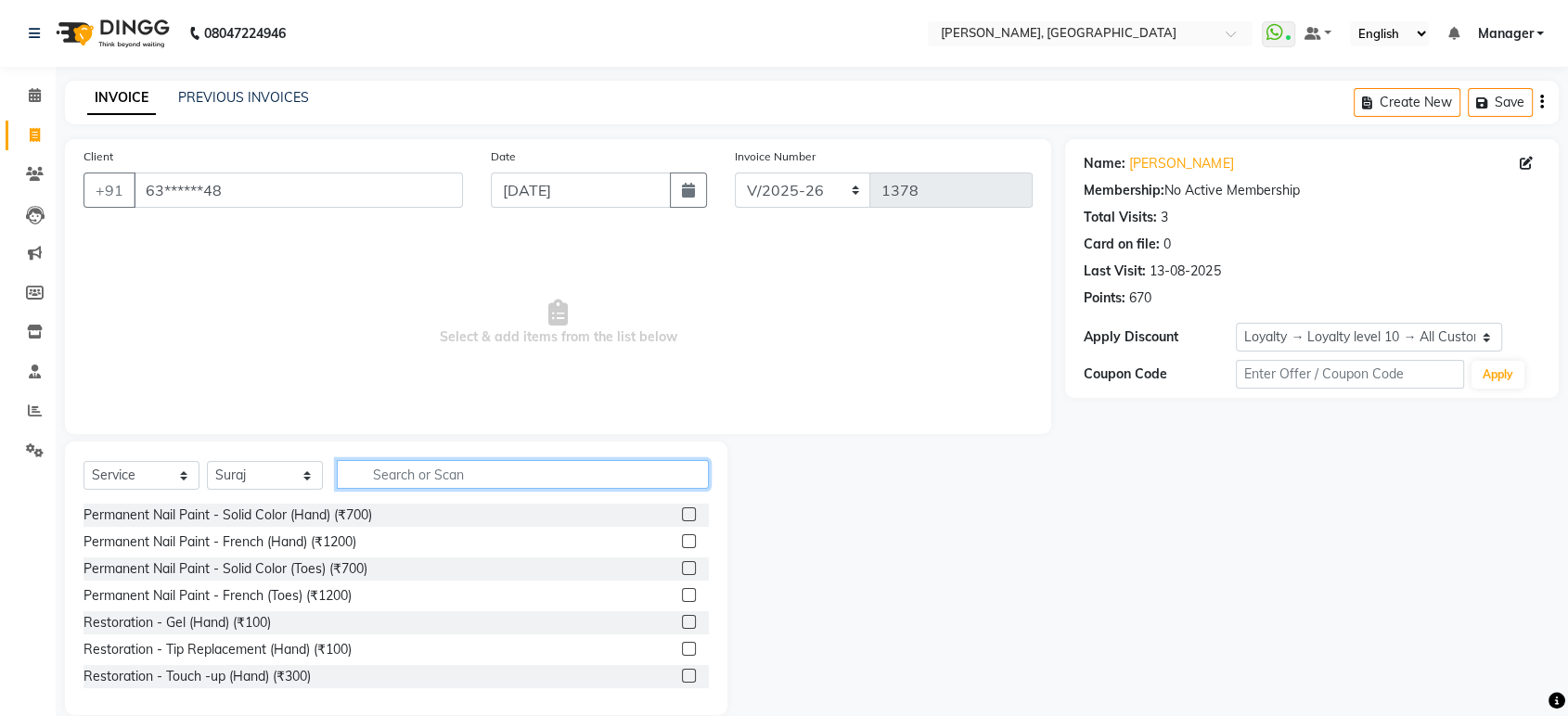
click at [382, 474] on input "text" at bounding box center [523, 474] width 372 height 29
type input "rem"
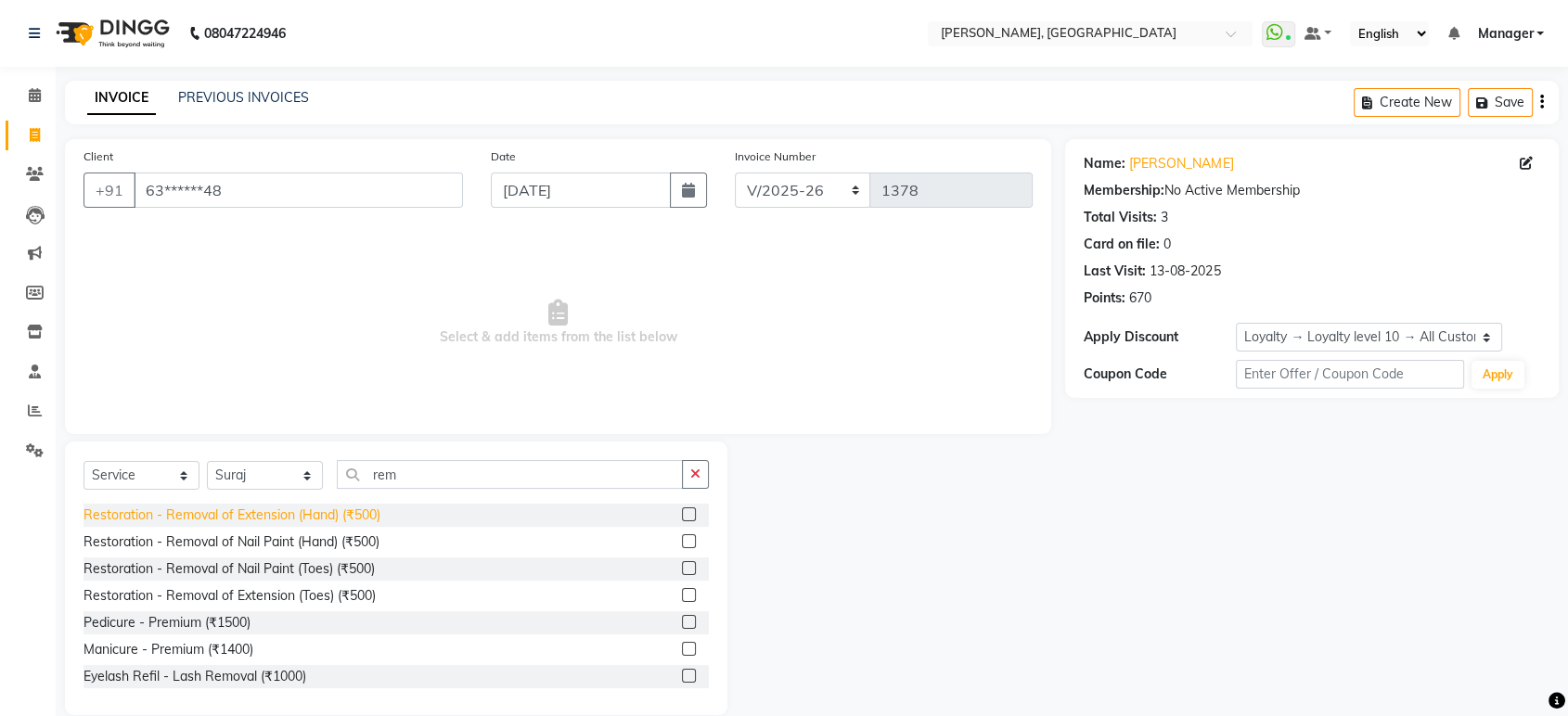
click at [301, 513] on div "Restoration - Removal of Extension (Hand) (₹500)" at bounding box center [232, 515] width 297 height 19
checkbox input "false"
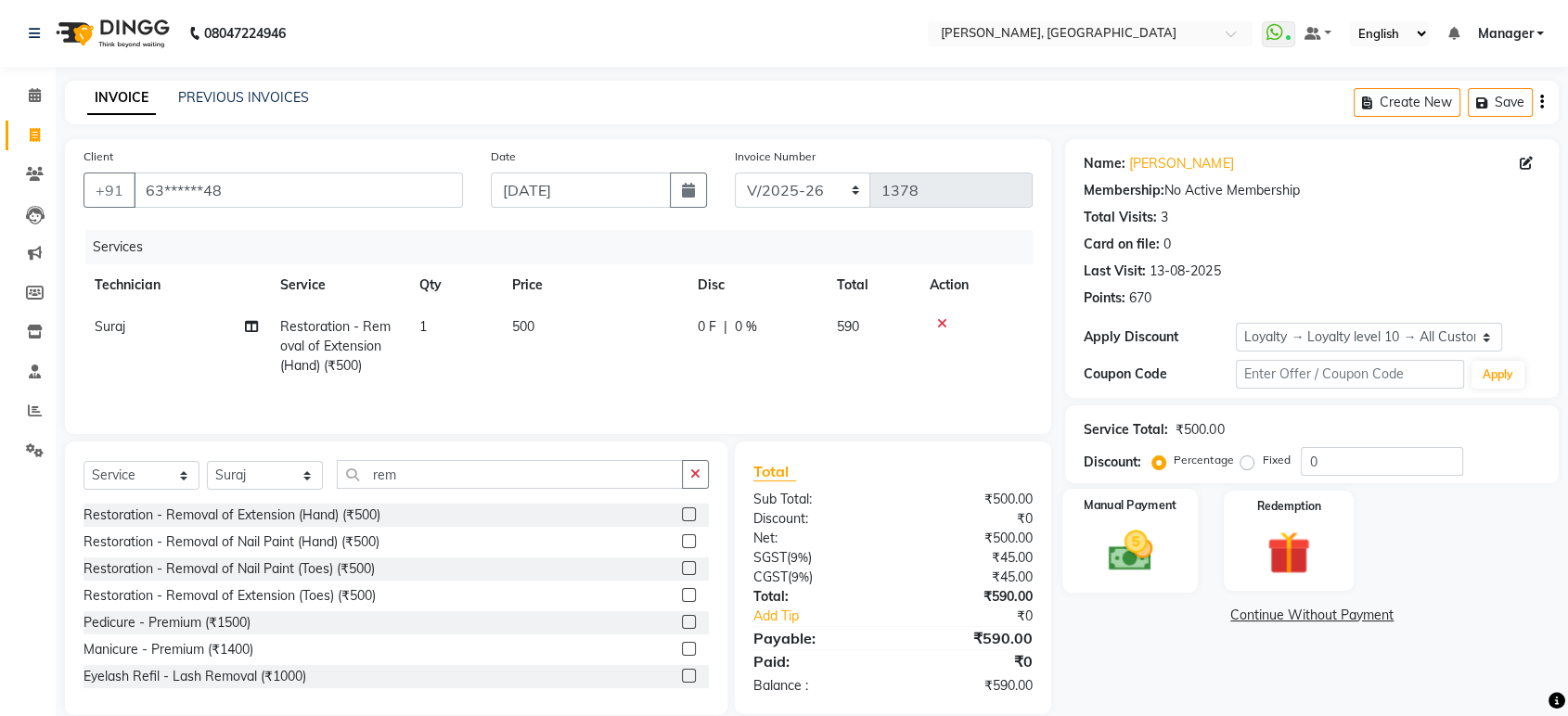
click at [1122, 543] on img at bounding box center [1129, 550] width 72 height 52
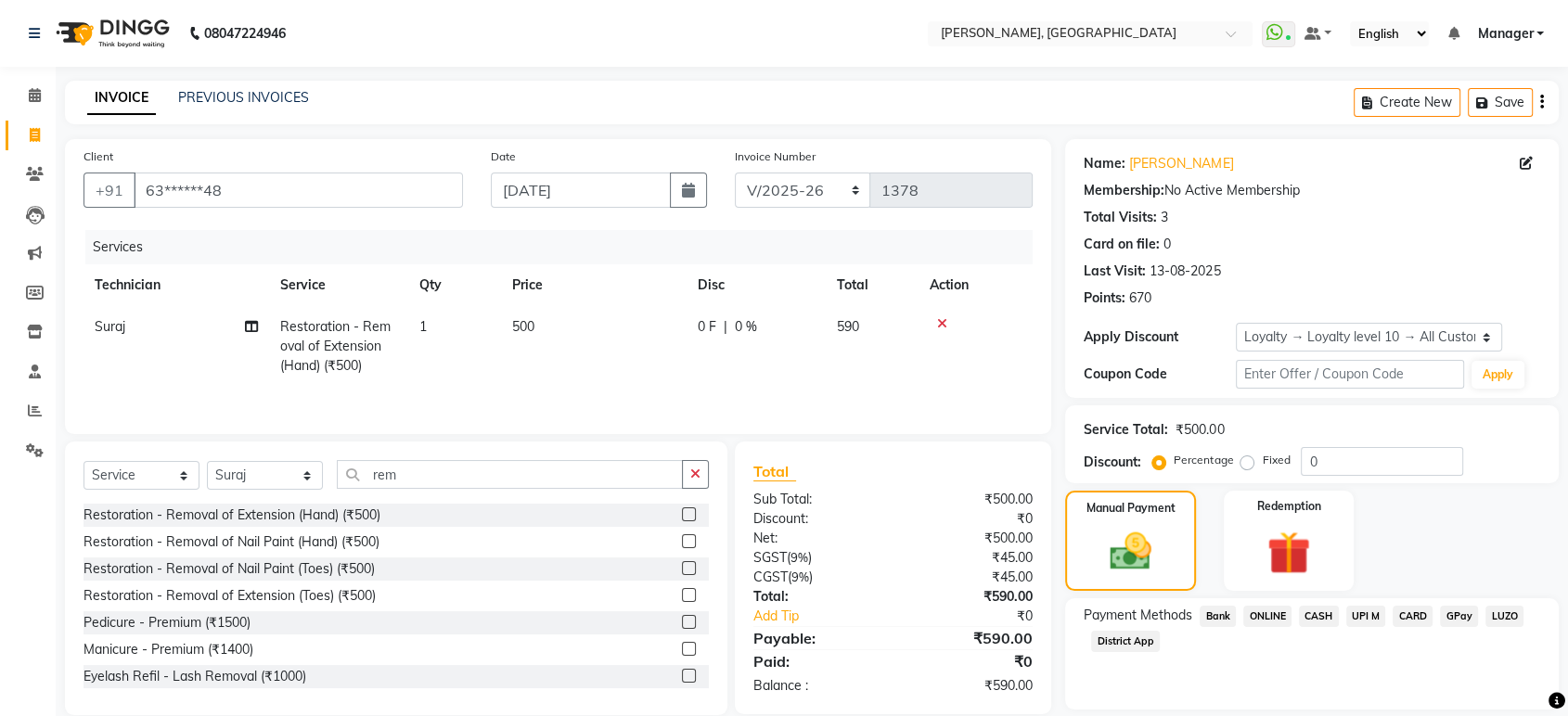
click at [1265, 619] on span "ONLINE" at bounding box center [1267, 616] width 48 height 21
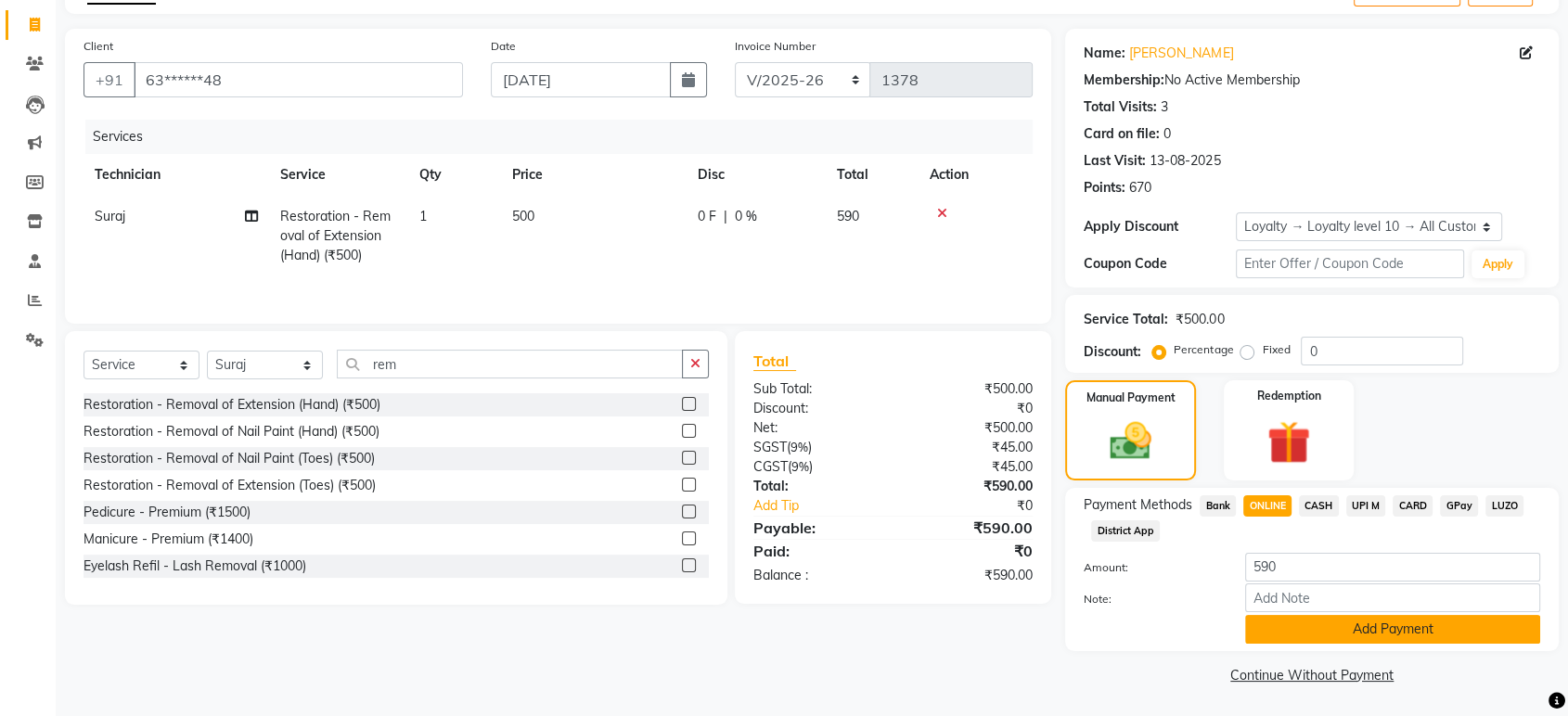
click at [1377, 624] on button "Add Payment" at bounding box center [1392, 629] width 295 height 29
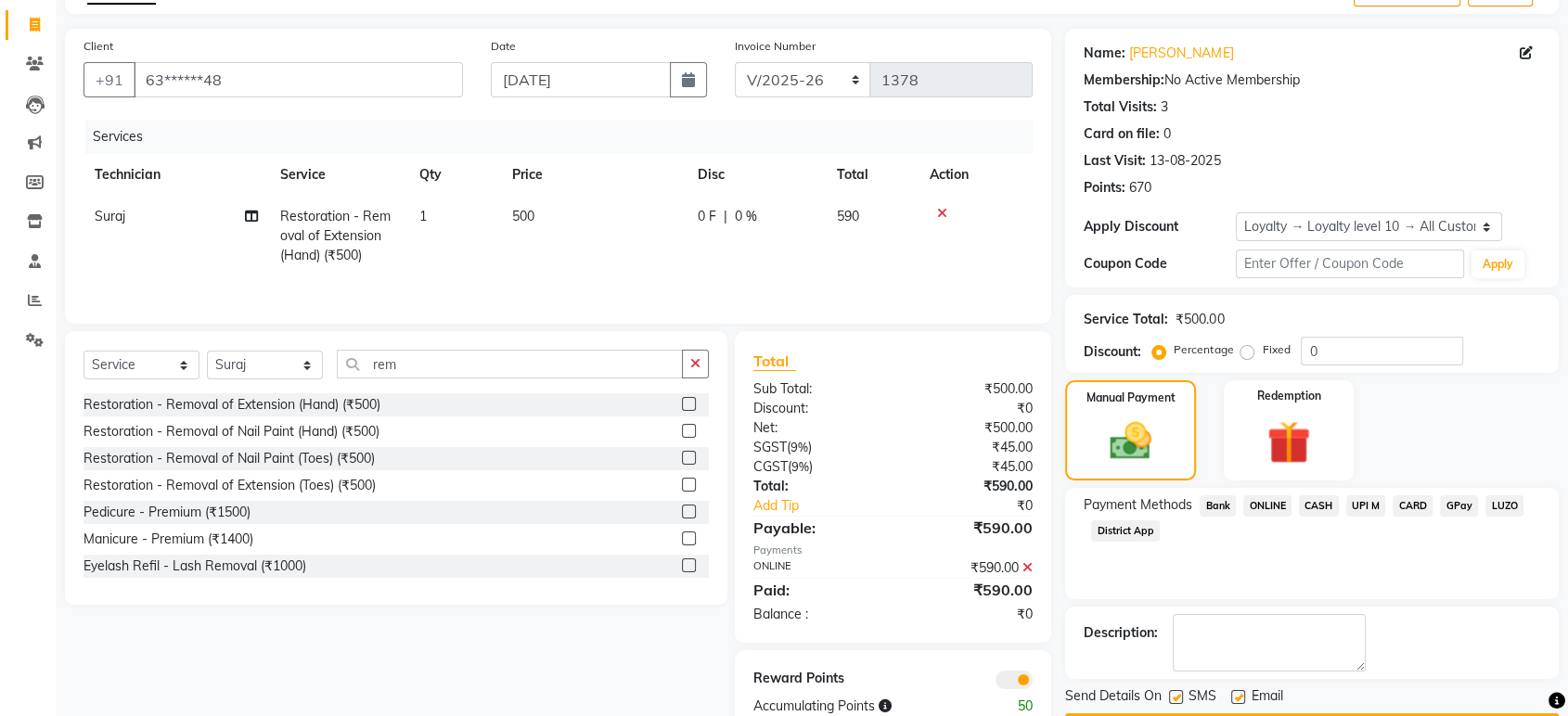
scroll to position [162, 0]
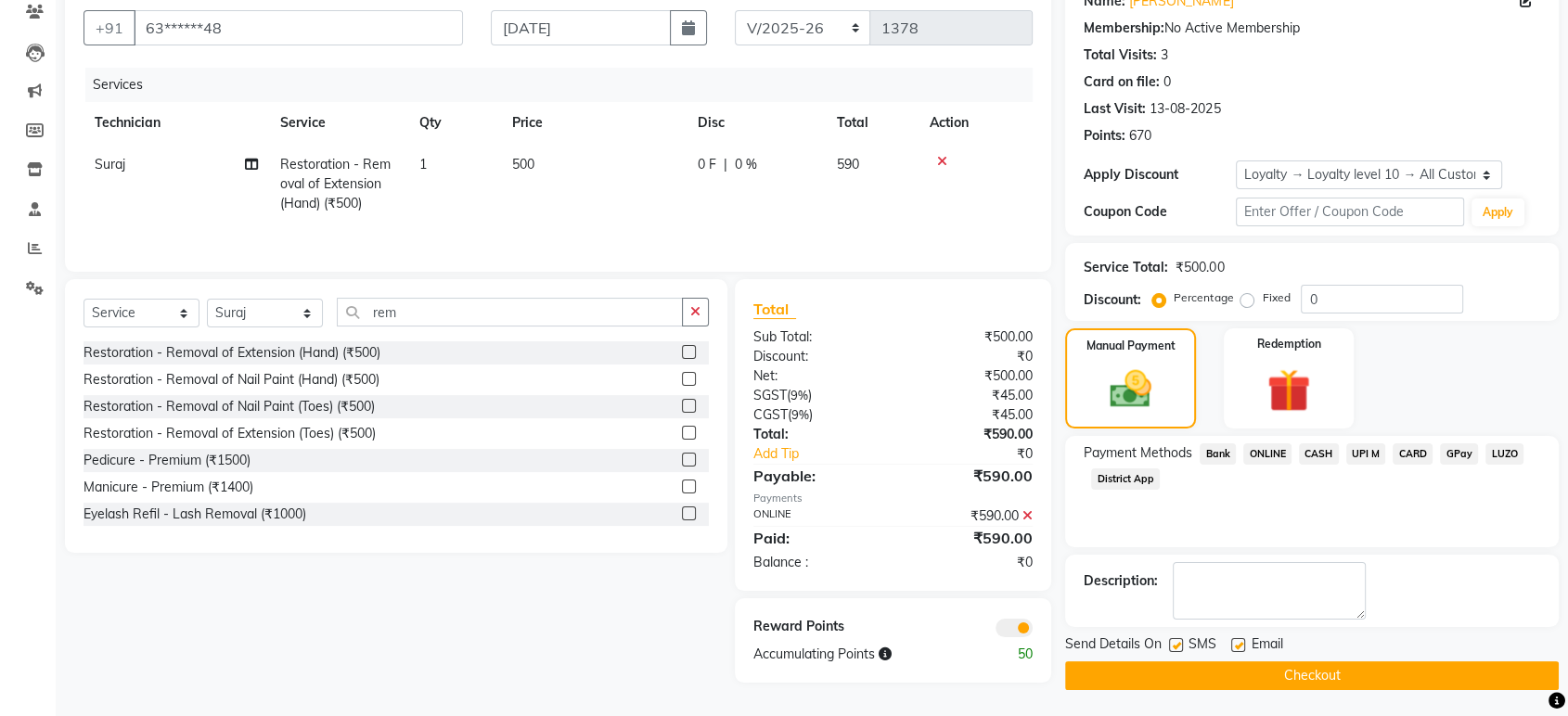
click at [1426, 662] on button "Checkout" at bounding box center [1311, 676] width 494 height 29
